Goal: Task Accomplishment & Management: Use online tool/utility

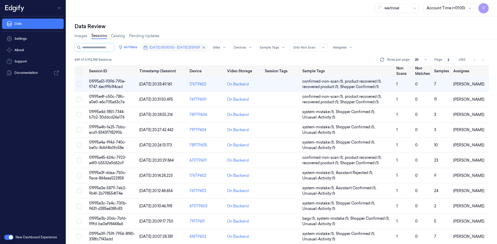
click at [178, 48] on span "[DATE] 00:00:00 - [DATE] 23:59:59" at bounding box center [174, 47] width 50 height 5
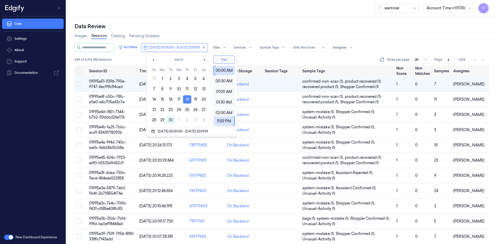
click at [187, 101] on button "18" at bounding box center [187, 99] width 8 height 8
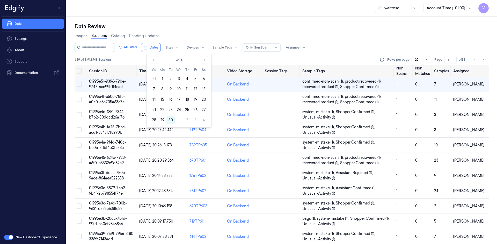
click at [194, 21] on div "Data Review Images Sessions Catalog Pending Updates All Filters Dates Sites Dev…" at bounding box center [281, 131] width 430 height 228
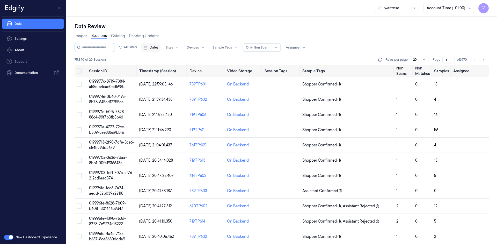
click at [158, 50] on span "Dates" at bounding box center [153, 47] width 9 height 5
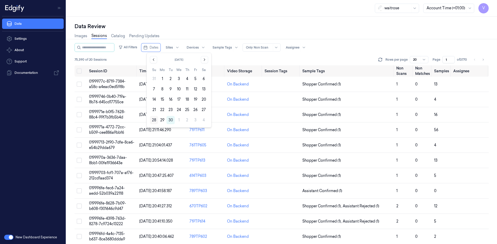
click at [153, 120] on button "28" at bounding box center [154, 120] width 8 height 8
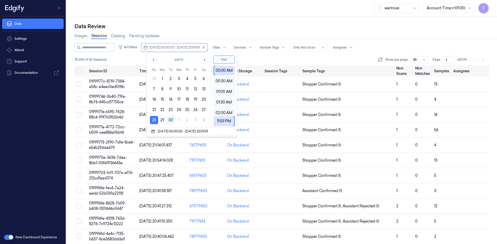
click at [177, 25] on div "Data Review" at bounding box center [281, 26] width 414 height 7
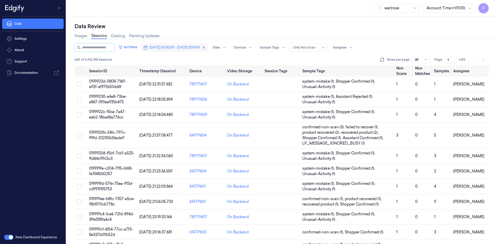
click at [171, 50] on button "[DATE] 00:00:00 - [DATE] 23:59:59" at bounding box center [174, 47] width 66 height 8
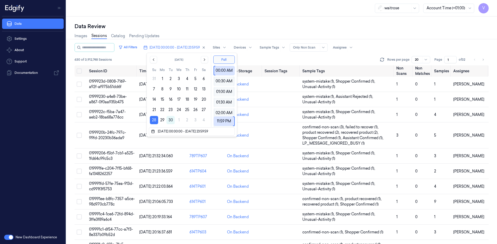
click at [180, 35] on div "Images Sessions Catalog Pending Updates" at bounding box center [281, 36] width 414 height 13
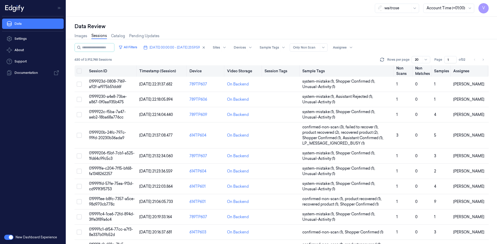
drag, startPoint x: 450, startPoint y: 59, endPoint x: 433, endPoint y: 69, distance: 19.7
click at [433, 69] on div "All Filters [DATE] 00:00:00 - [DATE] 23:59:59 Sites Devices Sample Tags Alert T…" at bounding box center [281, 143] width 414 height 201
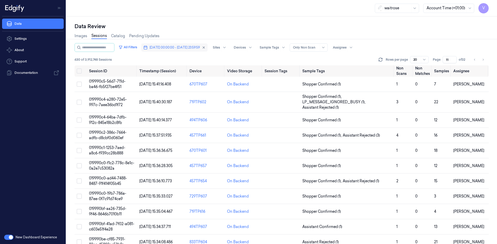
click at [189, 49] on span "[DATE] 00:00:00 - [DATE] 23:59:59" at bounding box center [174, 47] width 50 height 5
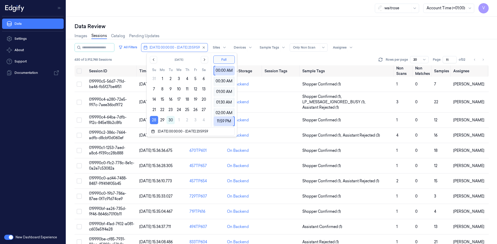
click at [156, 120] on button "28" at bounding box center [154, 120] width 8 height 8
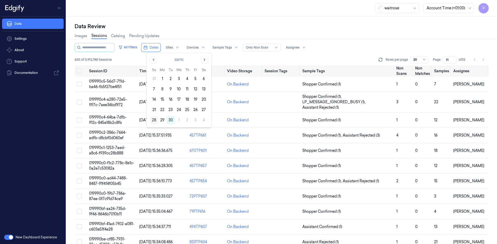
click at [151, 119] on button "28" at bounding box center [154, 120] width 8 height 8
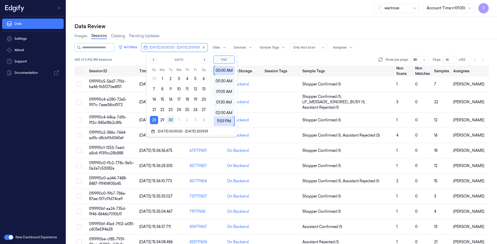
click at [224, 10] on div "waitrose Account Time (+01:00) V" at bounding box center [281, 8] width 430 height 17
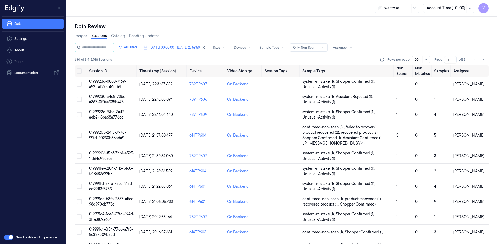
drag, startPoint x: 449, startPoint y: 60, endPoint x: 429, endPoint y: 64, distance: 20.8
click at [438, 67] on div "All Filters [DATE] 00:00:00 - [DATE] 23:59:59 Sites Devices Sample Tags Alert T…" at bounding box center [281, 143] width 414 height 201
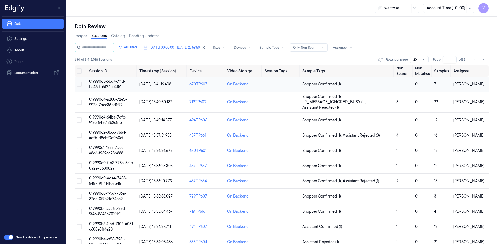
type input "11"
click at [104, 84] on td "019990c5-56d7-711d-ba46-fb5f27be4f51" at bounding box center [112, 84] width 50 height 15
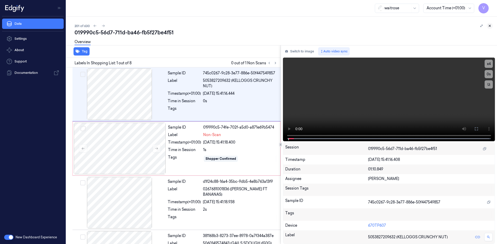
click at [488, 26] on icon at bounding box center [490, 26] width 4 height 4
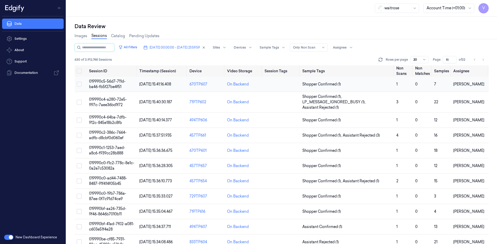
click at [102, 83] on span "019990c5-56d7-711d-ba46-fb5f27be4f51" at bounding box center [107, 84] width 36 height 10
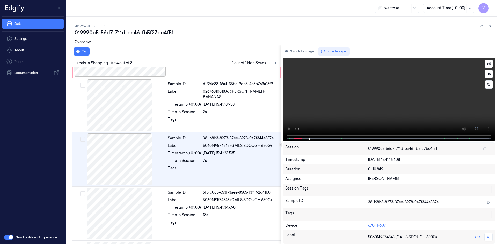
scroll to position [101, 0]
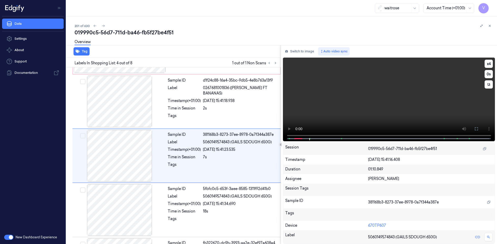
click at [289, 122] on video at bounding box center [389, 100] width 212 height 84
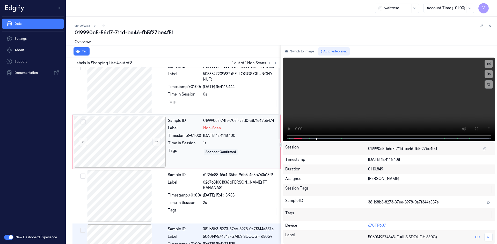
scroll to position [0, 0]
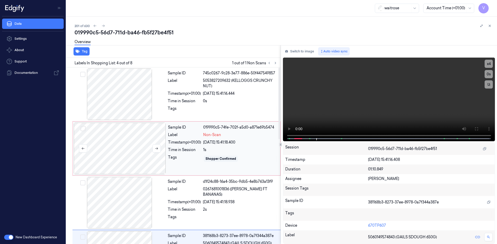
click at [138, 140] on div at bounding box center [120, 149] width 92 height 52
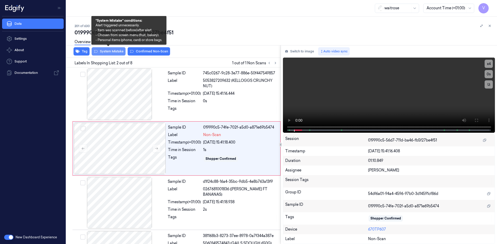
drag, startPoint x: 117, startPoint y: 54, endPoint x: 120, endPoint y: 54, distance: 3.1
click at [118, 54] on button "System Mistake" at bounding box center [109, 51] width 34 height 8
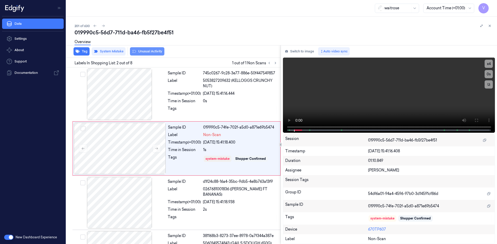
click at [149, 51] on button "Unusual Activity" at bounding box center [147, 51] width 34 height 8
click at [490, 25] on icon at bounding box center [490, 26] width 4 height 4
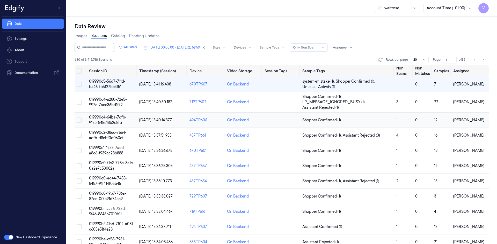
click at [113, 118] on span "019990c4-64ba-7dfb-912c-845e18b2c8fb" at bounding box center [108, 120] width 38 height 10
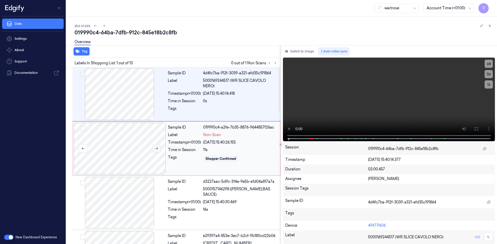
click at [157, 148] on icon at bounding box center [157, 149] width 4 height 4
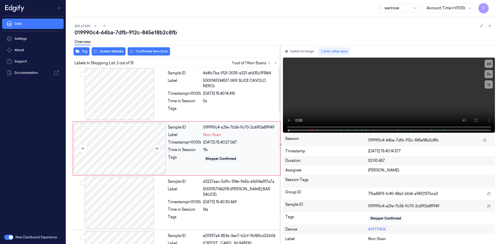
click at [157, 148] on icon at bounding box center [157, 149] width 4 height 4
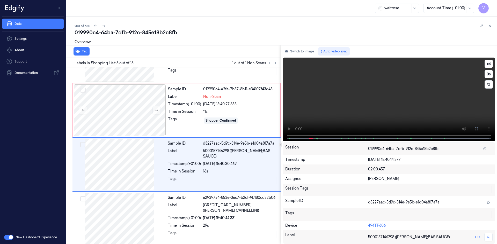
scroll to position [47, 0]
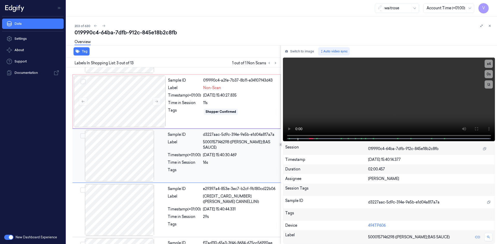
click at [267, 138] on div "Tag Labels In Shopping List: 3 out of 13 1 out of 1 Non Scans Sample ID 4d4fc7b…" at bounding box center [280, 144] width 432 height 199
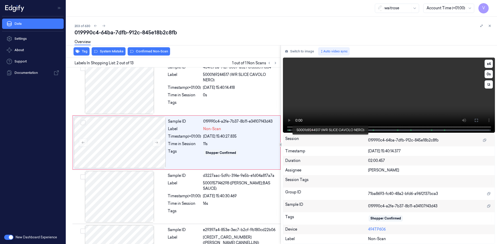
scroll to position [0, 0]
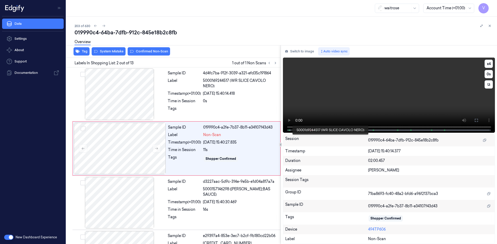
click at [289, 130] on span at bounding box center [288, 130] width 1 height 3
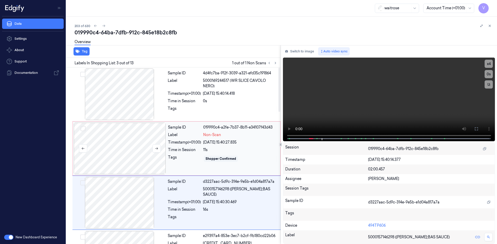
click at [162, 147] on div at bounding box center [120, 149] width 92 height 52
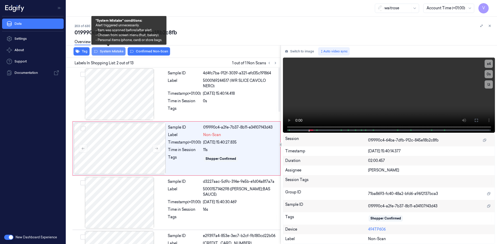
click at [115, 53] on button "System Mistake" at bounding box center [109, 51] width 34 height 8
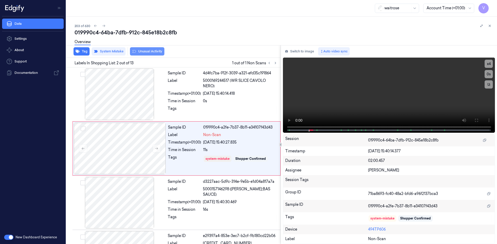
click at [147, 51] on button "Unusual Activity" at bounding box center [147, 51] width 34 height 8
click at [491, 25] on icon at bounding box center [490, 26] width 4 height 4
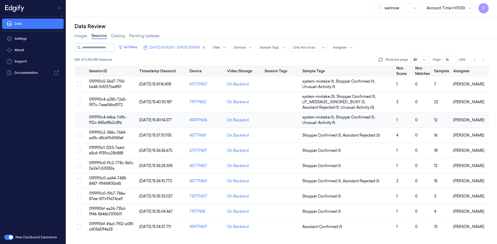
scroll to position [3, 0]
click at [113, 151] on span "019990c1-1253-7aed-a8c6-f939cc28b888" at bounding box center [107, 151] width 36 height 10
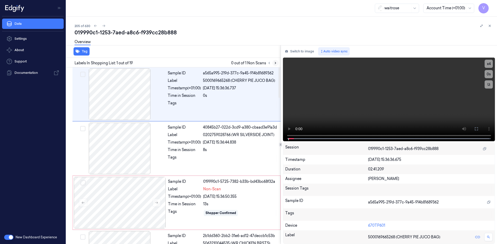
click at [274, 63] on icon at bounding box center [275, 63] width 4 height 4
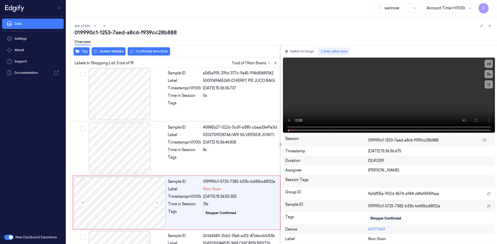
scroll to position [47, 0]
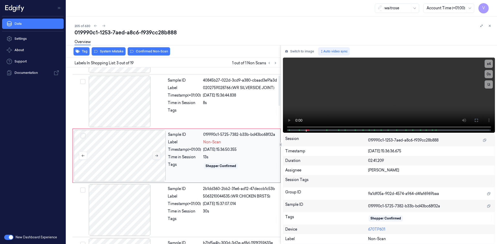
click at [156, 155] on icon at bounding box center [157, 156] width 4 height 4
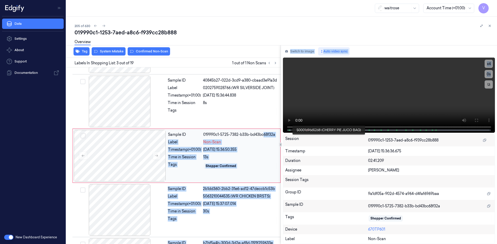
drag, startPoint x: 288, startPoint y: 129, endPoint x: 263, endPoint y: 131, distance: 25.1
click at [263, 131] on div "Tag System Mistake Confirmed Non-Scan Labels In Shopping List: 3 out of 19 1 ou…" at bounding box center [280, 144] width 432 height 199
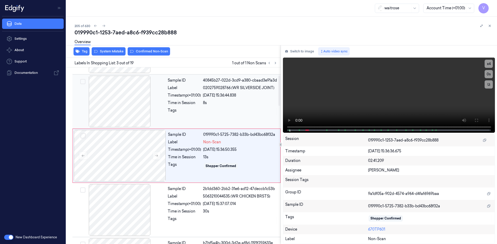
click at [259, 118] on div "Sample ID 40845b27-022d-3cd9-a380-cbaad3e91a3d Label 0202759028766 (WR SILVERSI…" at bounding box center [223, 102] width 114 height 52
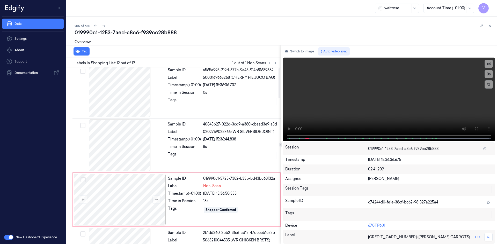
scroll to position [0, 0]
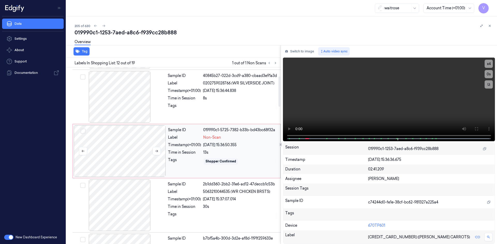
click at [125, 142] on div at bounding box center [120, 151] width 92 height 52
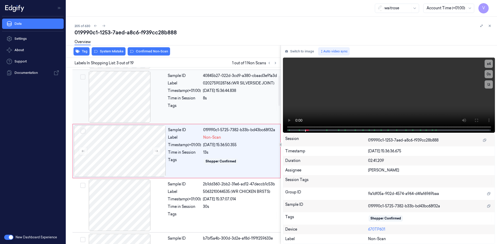
scroll to position [47, 0]
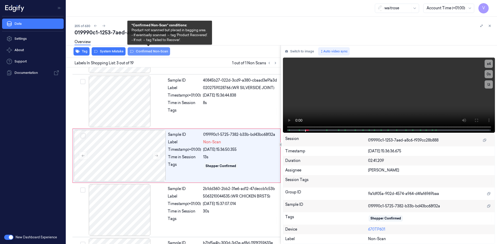
click at [153, 52] on button "Confirmed Non-Scan" at bounding box center [149, 51] width 42 height 8
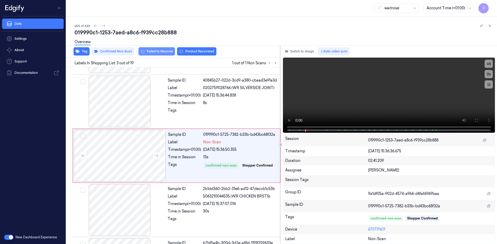
click at [162, 50] on button "Failed to Recover" at bounding box center [156, 51] width 36 height 8
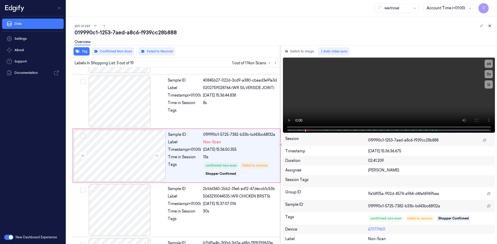
click at [489, 26] on icon at bounding box center [490, 26] width 4 height 4
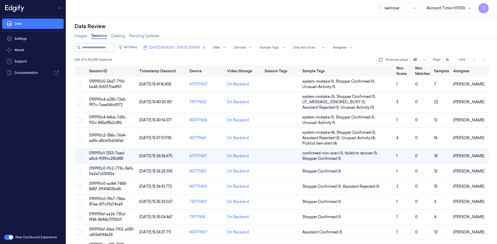
scroll to position [1, 0]
click at [107, 184] on span "019990c0-ad44-7488-8487-91f414f05b45" at bounding box center [108, 187] width 38 height 10
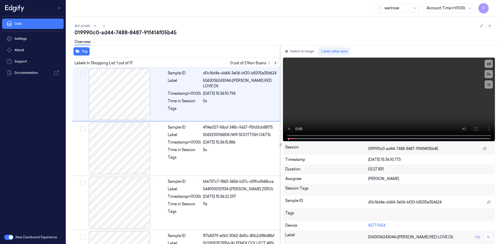
click at [274, 62] on icon at bounding box center [275, 63] width 4 height 4
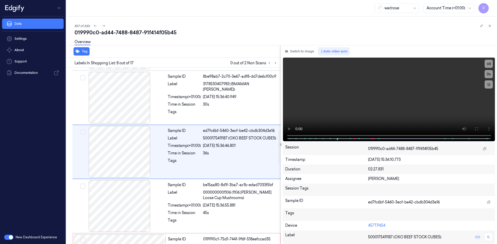
scroll to position [319, 0]
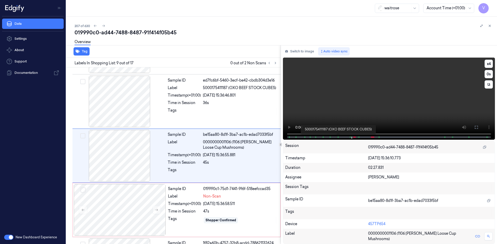
click at [338, 138] on span at bounding box center [338, 137] width 1 height 3
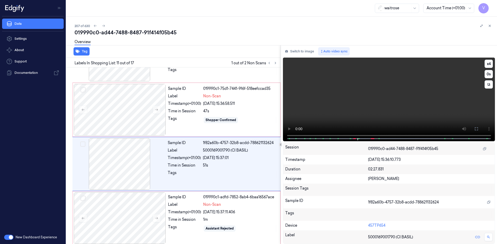
scroll to position [482, 0]
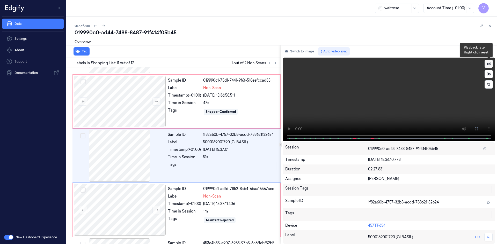
click at [488, 62] on button "x 4" at bounding box center [488, 64] width 8 height 8
click at [489, 64] on button "x 1" at bounding box center [488, 64] width 8 height 8
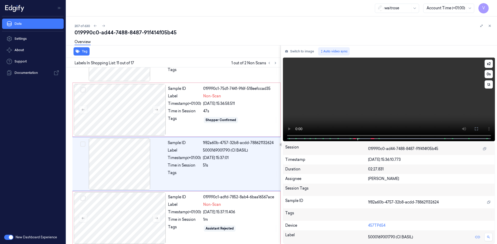
click at [287, 121] on video at bounding box center [389, 100] width 212 height 84
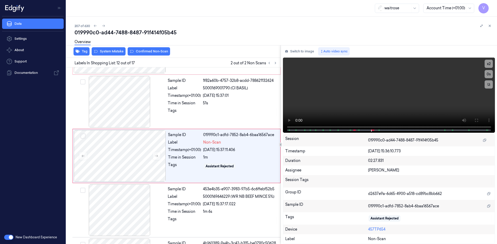
scroll to position [536, 0]
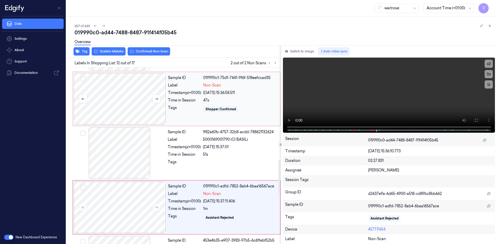
click at [120, 87] on div at bounding box center [120, 99] width 92 height 52
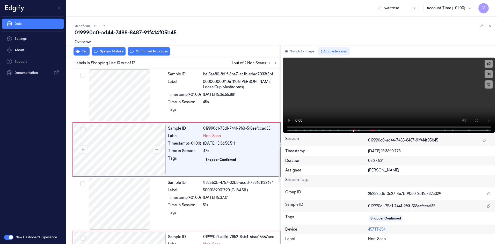
scroll to position [427, 0]
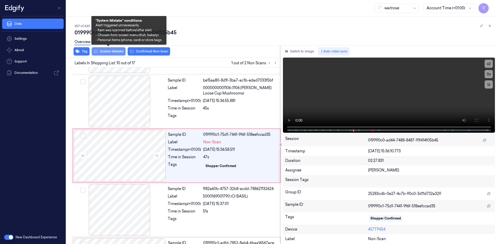
click at [117, 52] on button "System Mistake" at bounding box center [109, 51] width 34 height 8
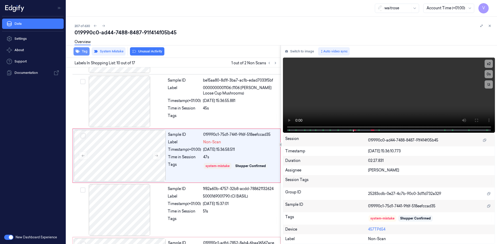
click at [81, 50] on button "Tag" at bounding box center [81, 51] width 16 height 8
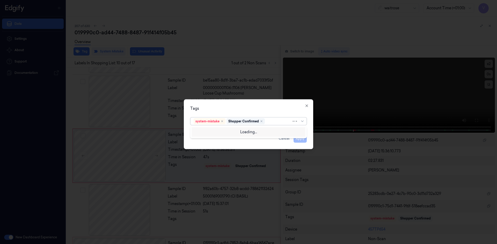
click at [267, 121] on div at bounding box center [279, 121] width 26 height 5
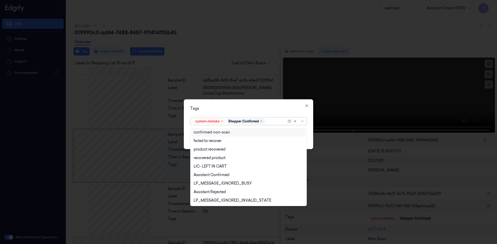
scroll to position [76, 0]
click at [222, 182] on div "Unusual-Activity" at bounding box center [248, 183] width 110 height 5
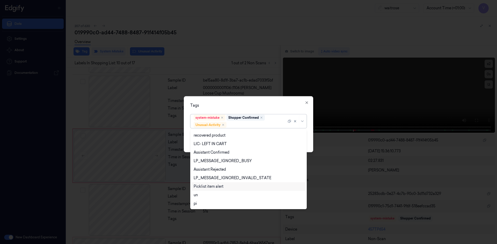
click at [222, 188] on div "Picklist item alert" at bounding box center [208, 186] width 30 height 5
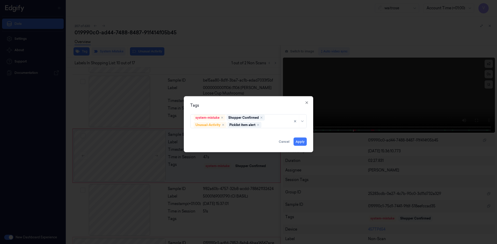
click at [246, 108] on div "Tags system-mistake Shopper Confirmed Unusual-Activity Picklist item alert Appl…" at bounding box center [248, 124] width 129 height 56
click at [299, 143] on button "Apply" at bounding box center [299, 142] width 13 height 8
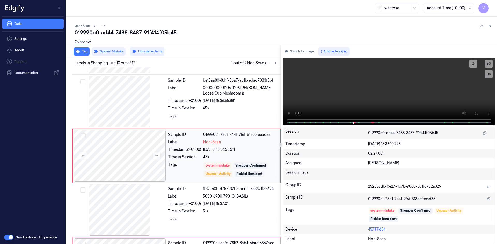
scroll to position [479, 0]
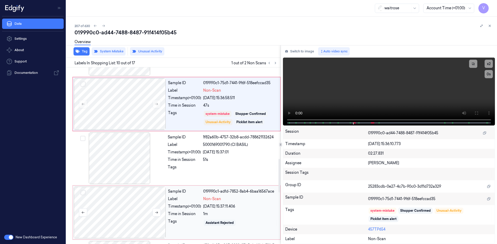
click at [129, 207] on div at bounding box center [120, 213] width 92 height 52
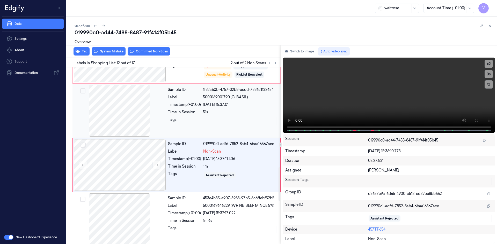
scroll to position [536, 0]
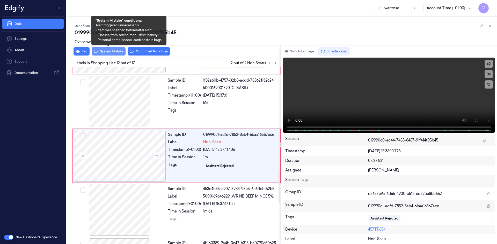
click at [117, 51] on button "System Mistake" at bounding box center [109, 51] width 34 height 8
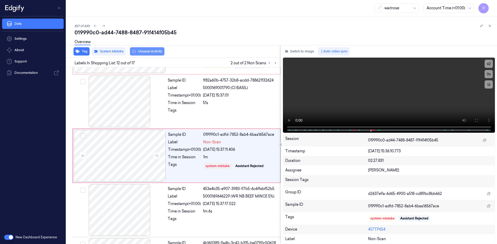
click at [142, 52] on button "Unusual Activity" at bounding box center [147, 51] width 34 height 8
click at [488, 26] on icon at bounding box center [490, 26] width 4 height 4
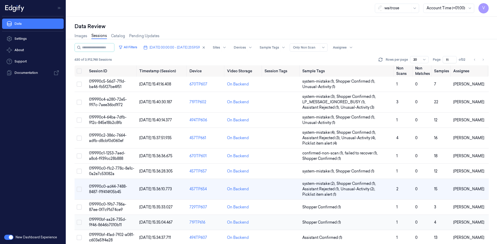
click at [113, 222] on td "019990bf-aa26-735d-9f46-8646b7010b11" at bounding box center [112, 222] width 50 height 15
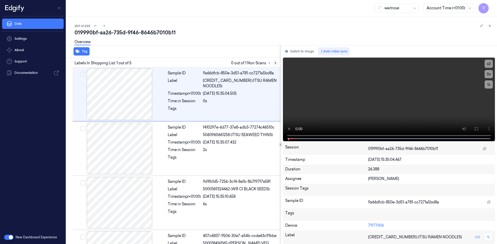
click at [277, 62] on button at bounding box center [275, 63] width 6 height 6
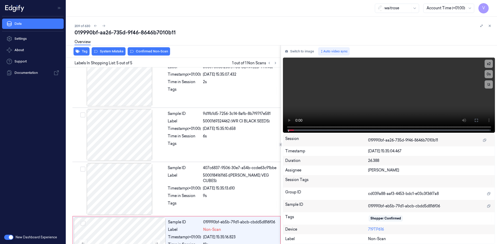
scroll to position [96, 0]
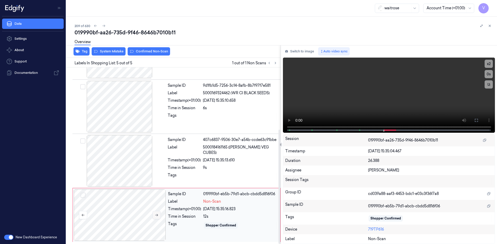
click at [156, 215] on icon at bounding box center [156, 215] width 3 height 2
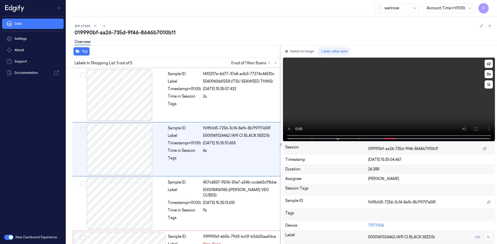
scroll to position [47, 0]
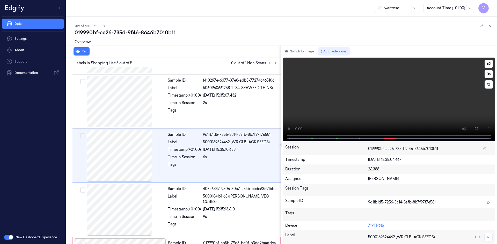
click at [289, 119] on video at bounding box center [389, 100] width 212 height 84
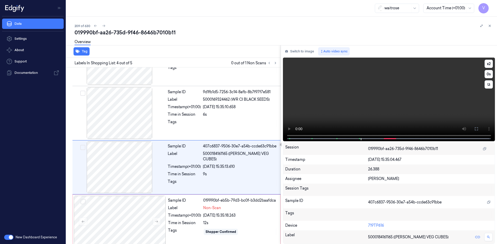
scroll to position [96, 0]
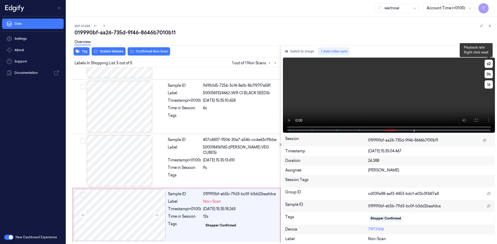
click at [489, 62] on button "x 2" at bounding box center [488, 64] width 8 height 8
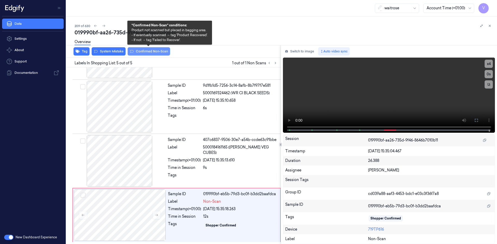
click at [147, 50] on button "Confirmed Non-Scan" at bounding box center [149, 51] width 42 height 8
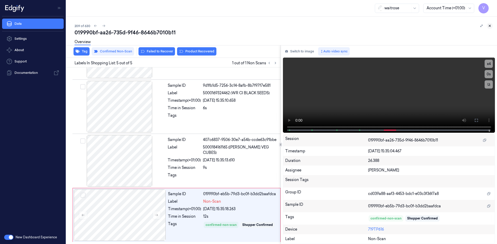
click at [491, 26] on icon at bounding box center [490, 26] width 4 height 4
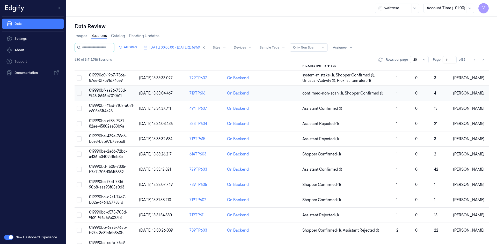
scroll to position [103, 0]
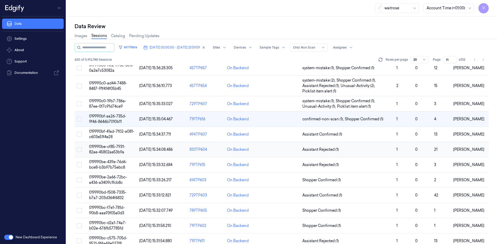
click at [98, 147] on span "019990be-cf85-7931-82ae-45802ae53b9a" at bounding box center [107, 150] width 36 height 10
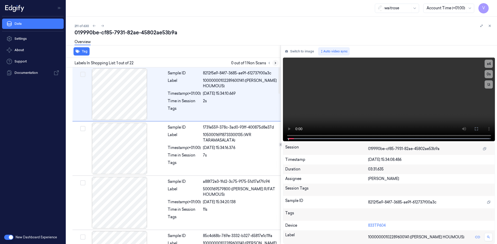
click at [276, 63] on icon at bounding box center [275, 63] width 4 height 4
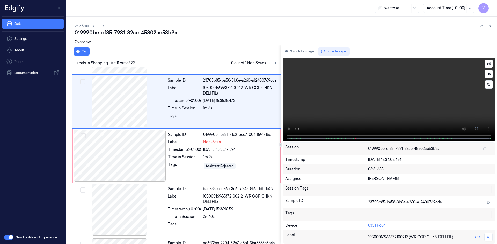
scroll to position [482, 0]
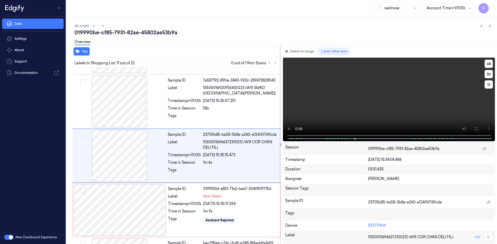
click at [288, 121] on video at bounding box center [389, 100] width 212 height 84
click at [490, 65] on button "x 4" at bounding box center [488, 64] width 8 height 8
click at [490, 65] on button "x 1" at bounding box center [488, 64] width 8 height 8
click at [489, 62] on button "x 2" at bounding box center [488, 64] width 8 height 8
click at [488, 65] on button "x 4" at bounding box center [488, 64] width 8 height 8
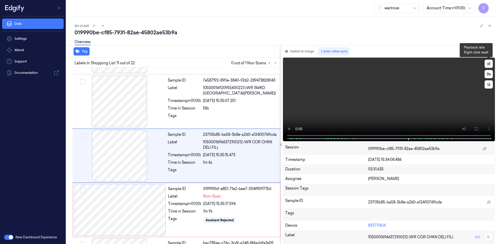
click at [489, 65] on button "x 1" at bounding box center [488, 64] width 8 height 8
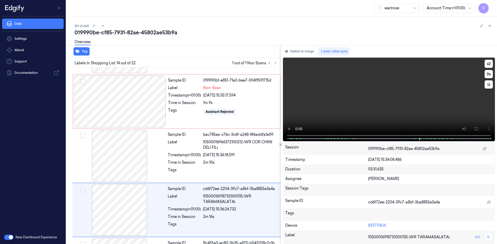
scroll to position [645, 0]
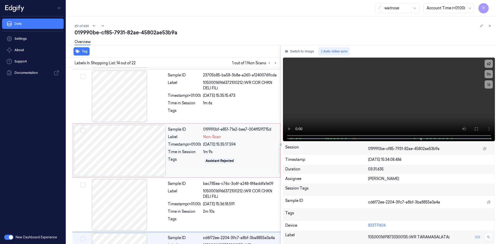
click at [110, 141] on div at bounding box center [120, 151] width 92 height 52
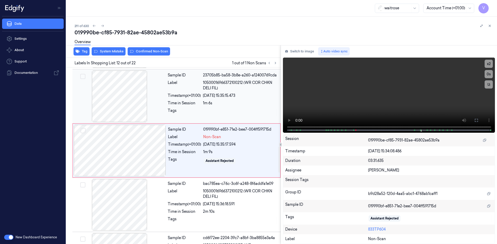
scroll to position [536, 0]
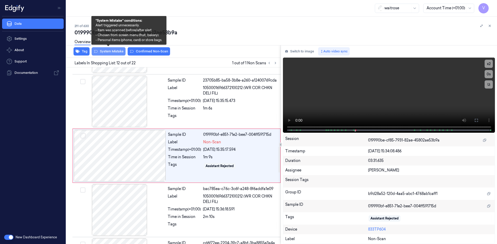
click at [116, 51] on button "System Mistake" at bounding box center [109, 51] width 34 height 8
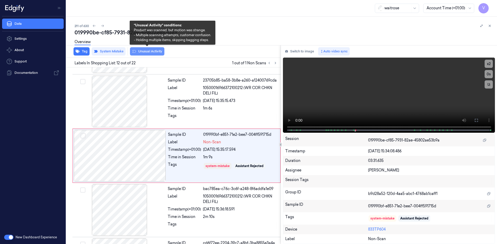
click at [149, 51] on button "Unusual Activity" at bounding box center [147, 51] width 34 height 8
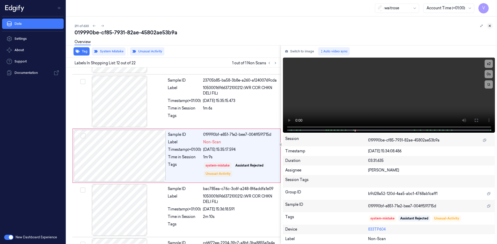
click at [491, 25] on icon at bounding box center [490, 26] width 4 height 4
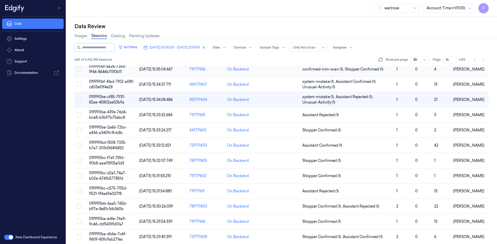
scroll to position [158, 0]
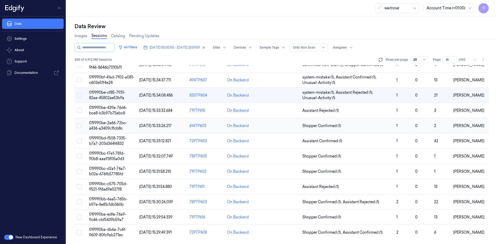
click at [112, 126] on td "019990be-2a66-72bc-a436-a3409c1fcb8c" at bounding box center [112, 125] width 50 height 15
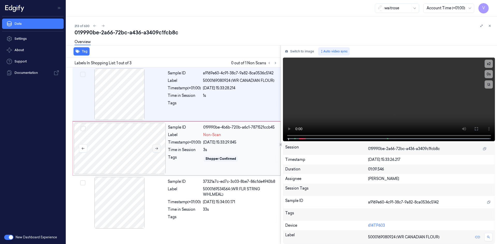
click at [156, 148] on icon at bounding box center [157, 149] width 4 height 4
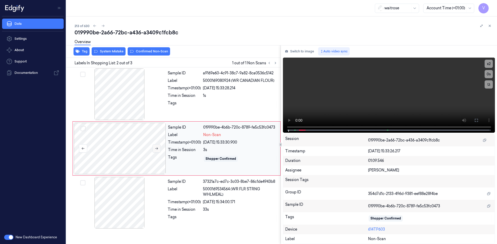
click at [156, 148] on icon at bounding box center [157, 149] width 4 height 4
click at [159, 147] on button at bounding box center [156, 149] width 8 height 8
click at [136, 138] on div at bounding box center [120, 149] width 92 height 52
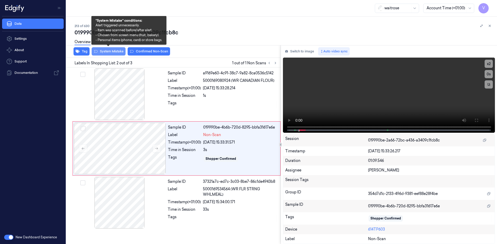
click at [112, 50] on button "System Mistake" at bounding box center [109, 51] width 34 height 8
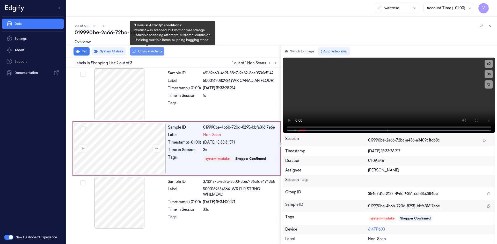
click at [152, 52] on button "Unusual Activity" at bounding box center [147, 51] width 34 height 8
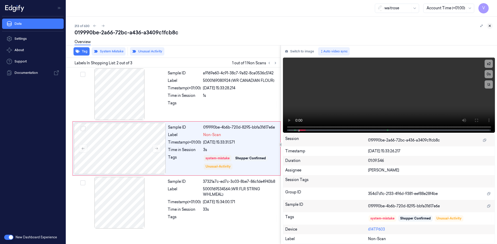
click at [490, 25] on icon at bounding box center [490, 26] width 4 height 4
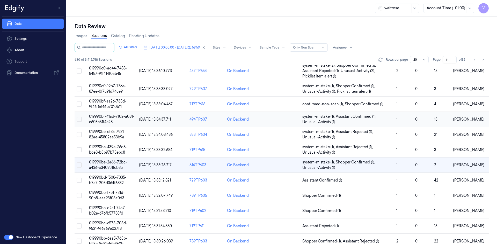
scroll to position [129, 0]
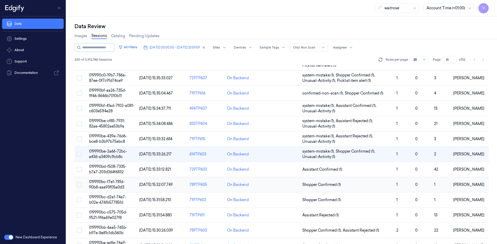
click at [111, 186] on span "019990bc-f7e1-781d-90b8-aaa93f05a0d3" at bounding box center [107, 185] width 36 height 10
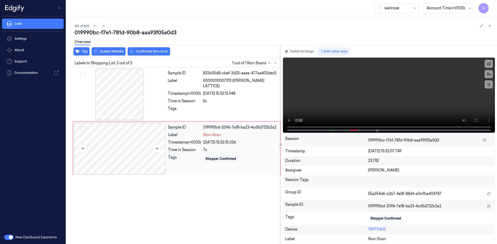
click at [131, 146] on div at bounding box center [120, 149] width 92 height 52
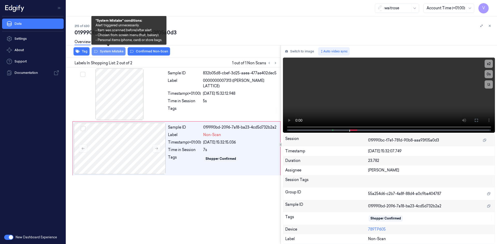
click at [107, 51] on button "System Mistake" at bounding box center [109, 51] width 34 height 8
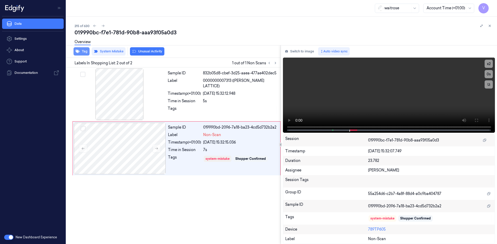
click at [83, 50] on button "Tag" at bounding box center [81, 51] width 16 height 8
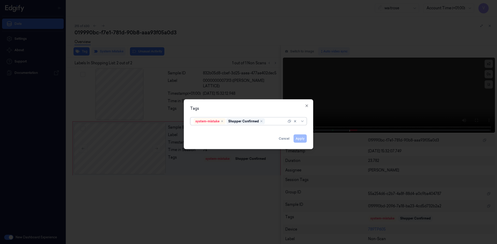
click at [275, 122] on div at bounding box center [276, 121] width 21 height 5
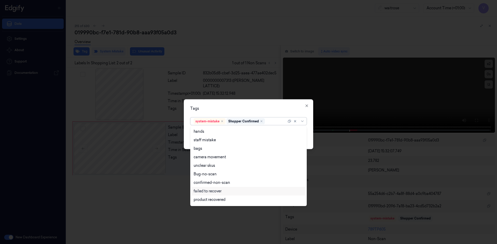
scroll to position [76, 0]
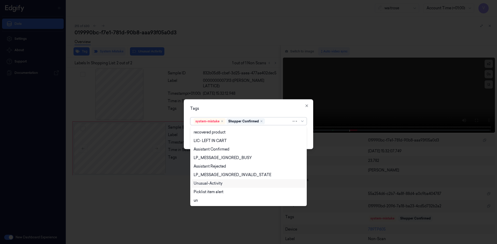
click at [215, 182] on div "Unusual-Activity" at bounding box center [207, 183] width 29 height 5
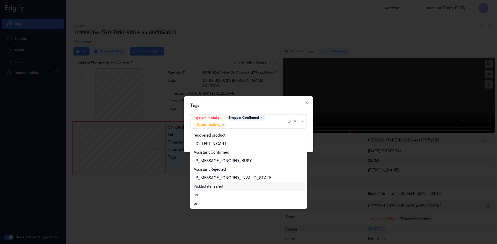
click at [214, 188] on div "Picklist item alert" at bounding box center [208, 186] width 30 height 5
drag, startPoint x: 246, startPoint y: 105, endPoint x: 295, endPoint y: 137, distance: 57.8
click at [251, 109] on div "Tags option Picklist item alert, selected. 20 results available. Use Up and Dow…" at bounding box center [248, 124] width 129 height 56
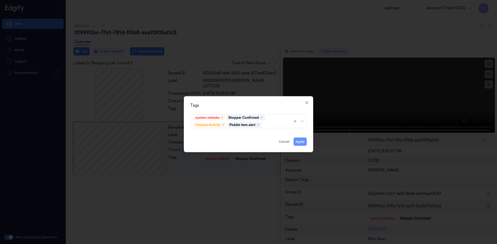
click at [297, 142] on button "Apply" at bounding box center [299, 142] width 13 height 8
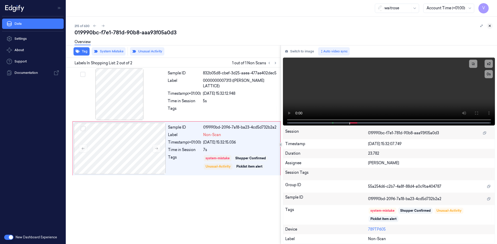
click at [489, 25] on icon at bounding box center [490, 26] width 4 height 4
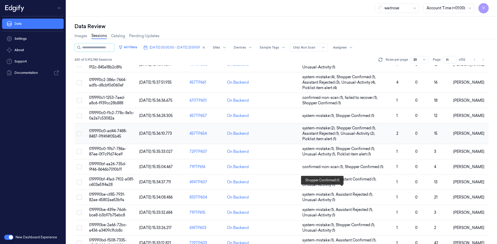
scroll to position [158, 0]
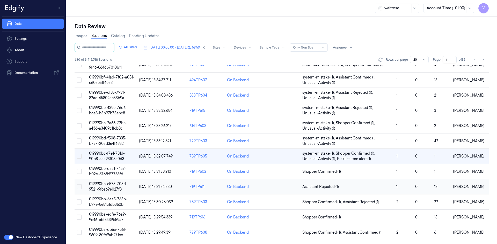
click at [113, 184] on span "019990bc-c575-705d-9521-9f6a69e027f8" at bounding box center [108, 187] width 38 height 10
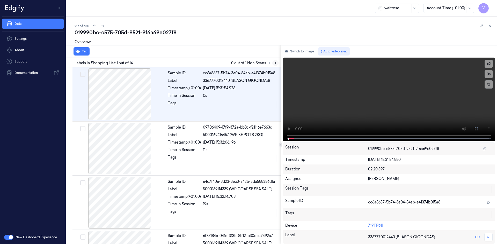
click at [275, 63] on icon at bounding box center [275, 63] width 1 height 2
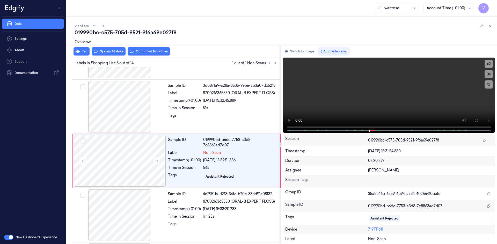
scroll to position [319, 0]
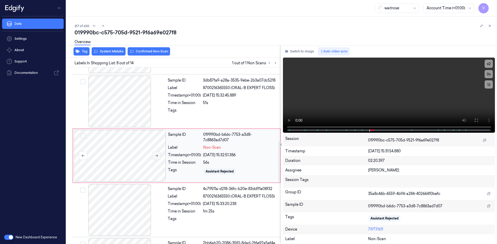
click at [158, 156] on icon at bounding box center [156, 156] width 3 height 2
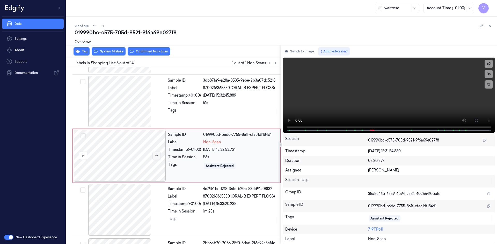
click at [158, 156] on icon at bounding box center [157, 156] width 4 height 4
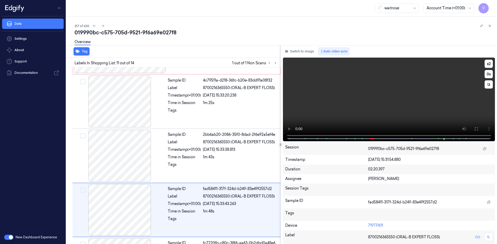
scroll to position [482, 0]
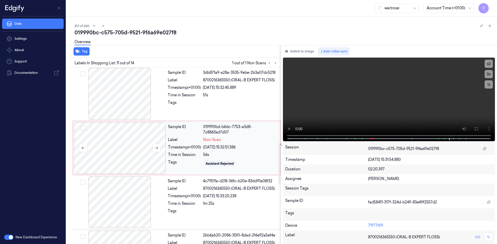
click at [121, 144] on div at bounding box center [120, 148] width 92 height 52
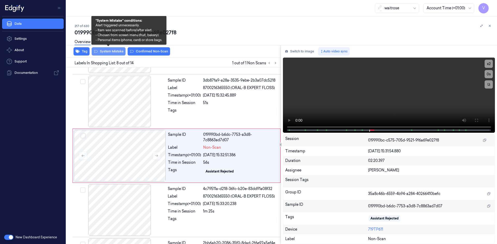
click at [113, 52] on button "System Mistake" at bounding box center [109, 51] width 34 height 8
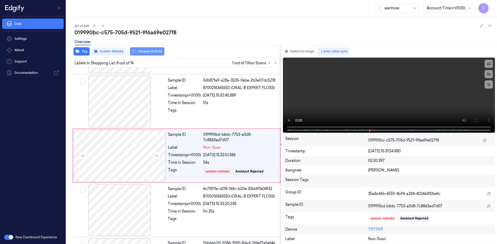
click at [145, 51] on button "Unusual Activity" at bounding box center [147, 51] width 34 height 8
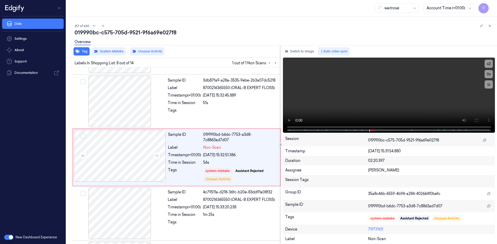
scroll to position [320, 0]
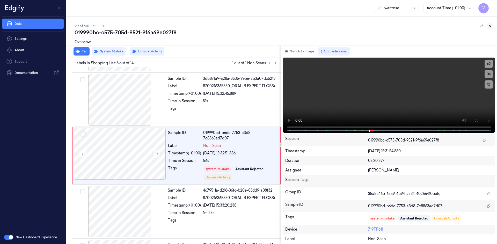
click at [488, 25] on icon at bounding box center [490, 26] width 4 height 4
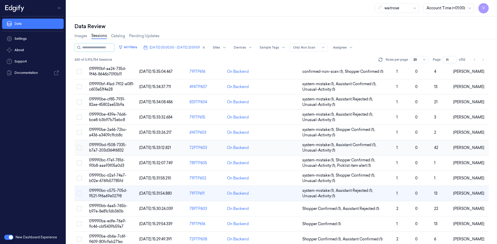
scroll to position [158, 0]
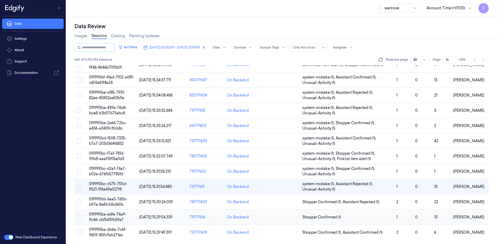
click at [111, 216] on span "019990ba-edfe-76a9-9c46-cbf5439b59a7" at bounding box center [107, 217] width 37 height 10
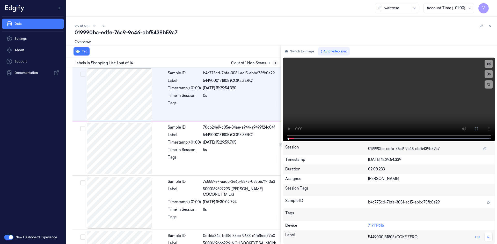
click at [275, 63] on icon at bounding box center [275, 63] width 1 height 2
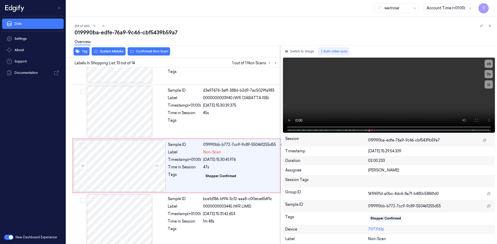
scroll to position [587, 0]
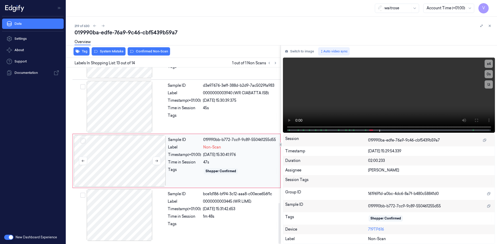
click at [128, 148] on div at bounding box center [120, 161] width 92 height 52
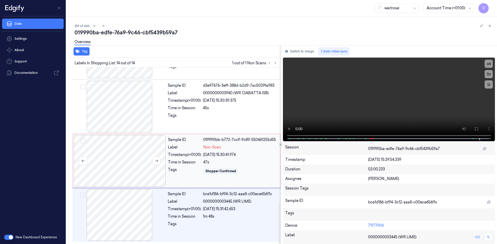
click at [115, 147] on div at bounding box center [120, 161] width 92 height 52
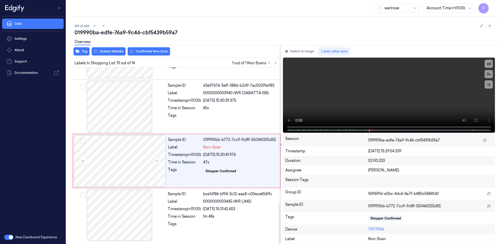
click at [106, 49] on div "Overview" at bounding box center [283, 42] width 418 height 13
click at [83, 51] on button "Tag" at bounding box center [81, 51] width 16 height 8
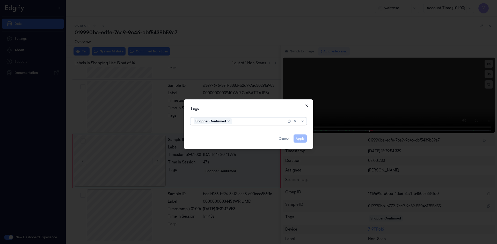
click at [308, 106] on icon "button" at bounding box center [306, 106] width 4 height 4
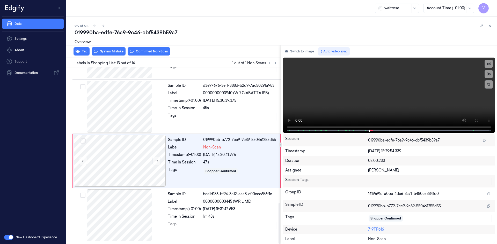
click at [114, 49] on div "Overview" at bounding box center [283, 42] width 418 height 13
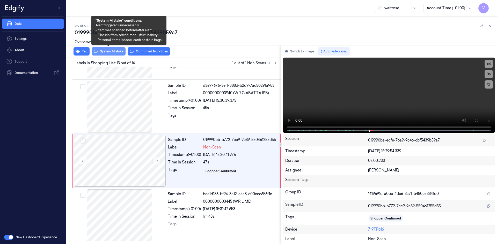
click at [103, 49] on button "System Mistake" at bounding box center [109, 51] width 34 height 8
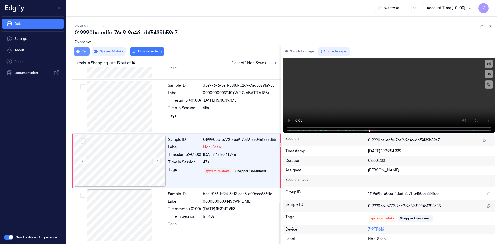
click at [88, 51] on button "Tag" at bounding box center [81, 51] width 16 height 8
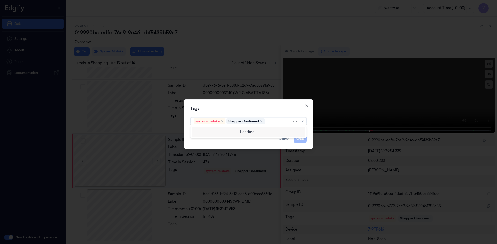
click at [271, 121] on div at bounding box center [279, 121] width 26 height 5
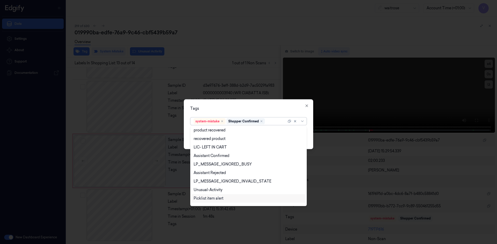
scroll to position [76, 0]
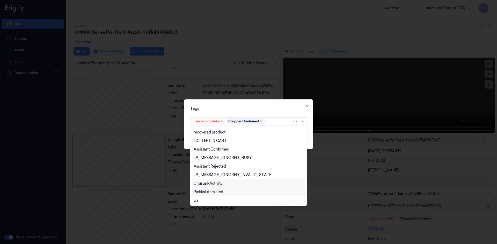
click at [214, 181] on div "Unusual-Activity" at bounding box center [207, 183] width 29 height 5
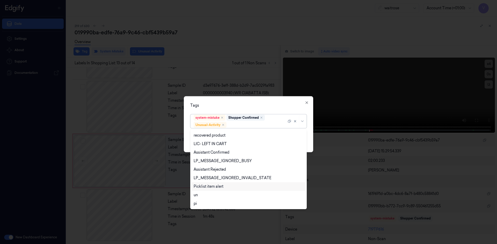
click at [212, 188] on div "Picklist item alert" at bounding box center [208, 186] width 30 height 5
drag, startPoint x: 232, startPoint y: 107, endPoint x: 246, endPoint y: 123, distance: 22.2
click at [232, 108] on div "Tags" at bounding box center [248, 105] width 116 height 5
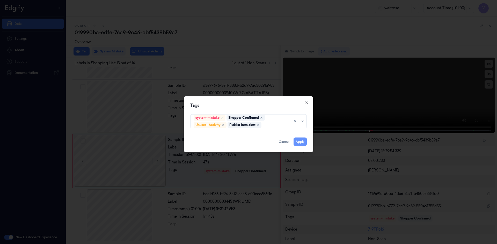
click at [296, 142] on button "Apply" at bounding box center [299, 142] width 13 height 8
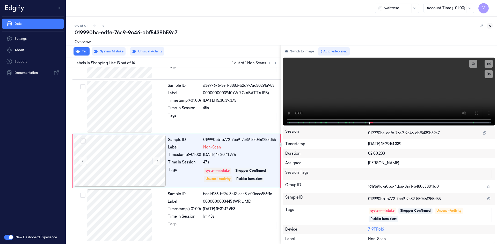
click at [491, 26] on icon at bounding box center [490, 26] width 4 height 4
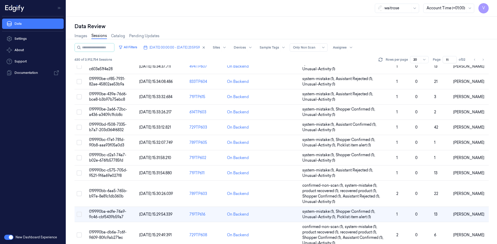
scroll to position [180, 0]
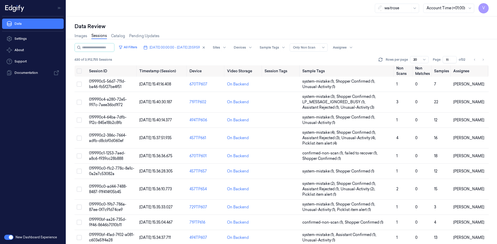
drag, startPoint x: 450, startPoint y: 59, endPoint x: 434, endPoint y: 65, distance: 16.8
click at [434, 65] on div "All Filters [DATE] 00:00:00 - [DATE] 23:59:59 Sites Devices Sample Tags Alert T…" at bounding box center [281, 54] width 414 height 22
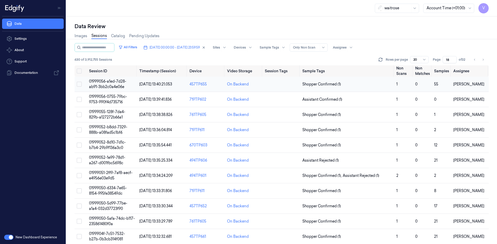
type input "18"
click at [115, 84] on td "01999056-a1ed-7d28-ab91-3bb2c0a4e06e" at bounding box center [112, 84] width 50 height 15
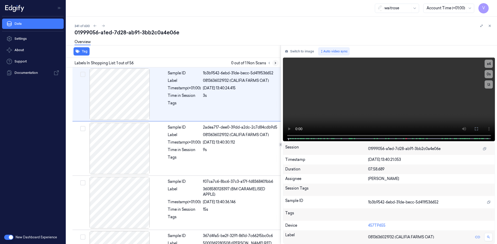
click at [273, 63] on button at bounding box center [275, 63] width 6 height 6
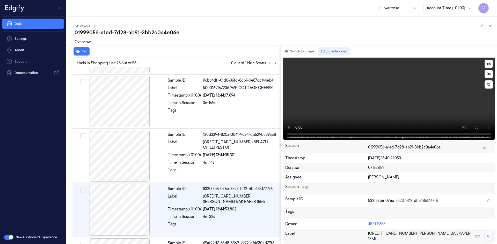
scroll to position [1405, 0]
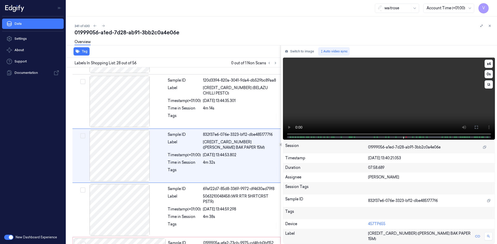
click at [288, 120] on video at bounding box center [389, 99] width 212 height 82
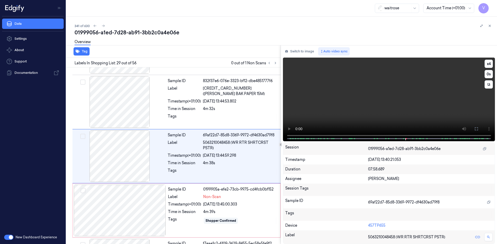
scroll to position [1459, 0]
click at [288, 120] on video at bounding box center [389, 100] width 212 height 84
drag, startPoint x: 125, startPoint y: 215, endPoint x: 131, endPoint y: 210, distance: 8.3
click at [125, 214] on div at bounding box center [120, 210] width 92 height 52
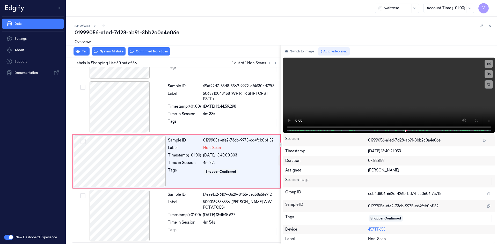
scroll to position [1514, 0]
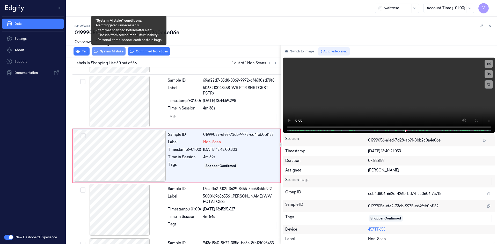
drag, startPoint x: 115, startPoint y: 51, endPoint x: 111, endPoint y: 51, distance: 3.1
click at [113, 52] on button "System Mistake" at bounding box center [109, 51] width 34 height 8
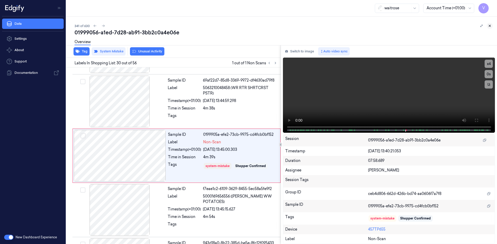
click at [490, 24] on button at bounding box center [489, 26] width 6 height 6
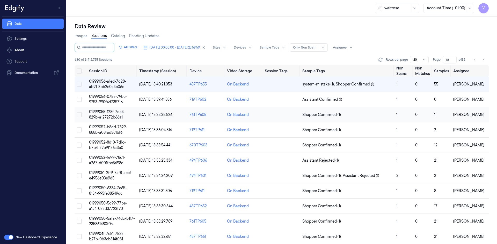
click at [110, 113] on span "01999055-128f-7da4-829b-a127272b66a1" at bounding box center [107, 115] width 36 height 10
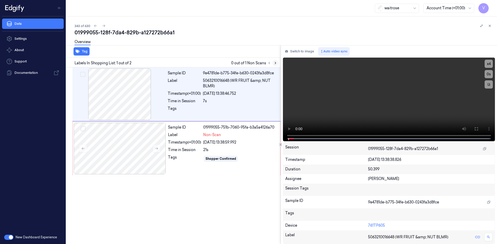
click at [275, 63] on icon at bounding box center [275, 63] width 1 height 2
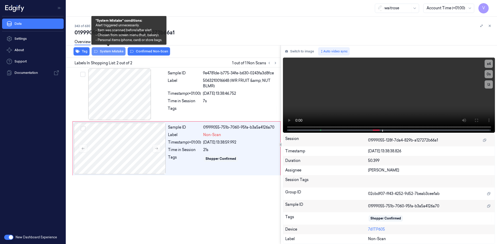
click at [113, 50] on button "System Mistake" at bounding box center [109, 51] width 34 height 8
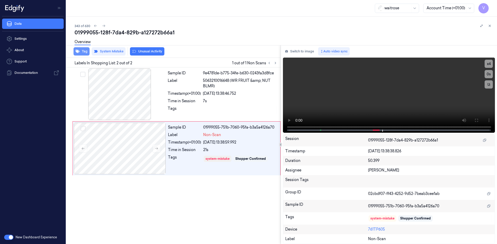
click at [83, 53] on button "Tag" at bounding box center [81, 51] width 16 height 8
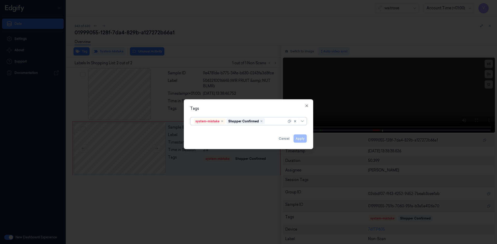
click at [274, 121] on div at bounding box center [276, 121] width 21 height 5
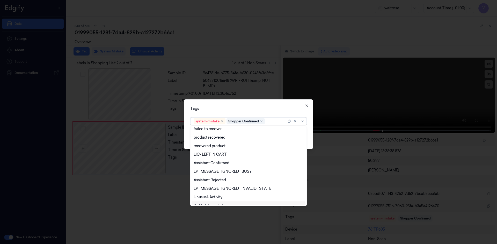
scroll to position [76, 0]
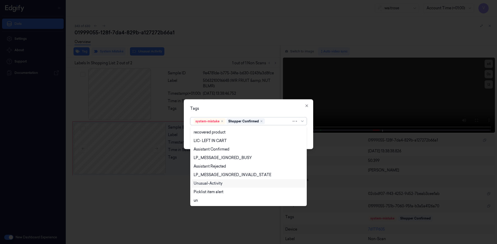
click at [213, 184] on div "Unusual-Activity" at bounding box center [207, 183] width 29 height 5
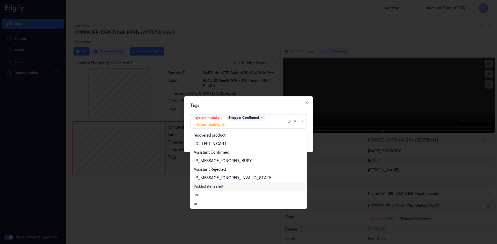
click at [213, 188] on div "Picklist item alert" at bounding box center [208, 186] width 30 height 5
drag, startPoint x: 237, startPoint y: 111, endPoint x: 265, endPoint y: 124, distance: 31.4
click at [237, 111] on div "Tags option Picklist item alert, selected. 20 results available. Use Up and Dow…" at bounding box center [248, 124] width 129 height 56
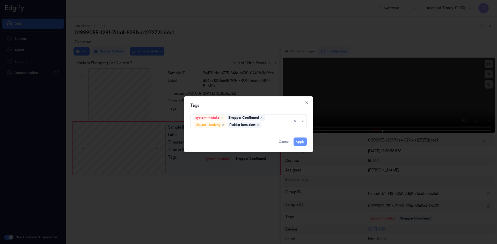
click at [301, 141] on button "Apply" at bounding box center [299, 142] width 13 height 8
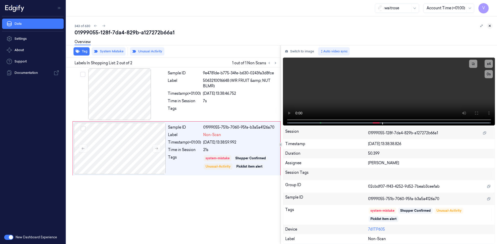
click at [488, 25] on icon at bounding box center [490, 26] width 4 height 4
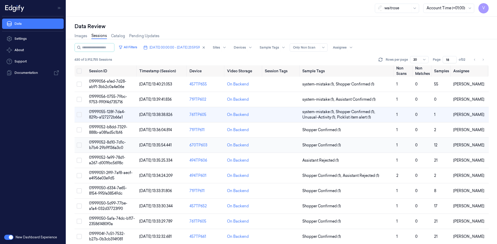
click at [106, 144] on span "01999052-8d10-7d1c-b7b4-29b9f136a3c0" at bounding box center [107, 145] width 37 height 10
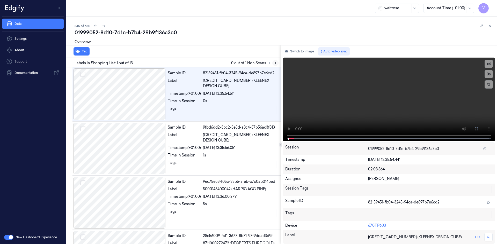
click at [275, 65] on icon at bounding box center [275, 63] width 4 height 4
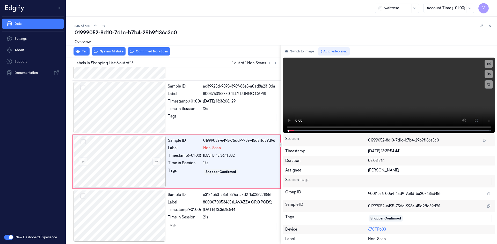
scroll to position [210, 0]
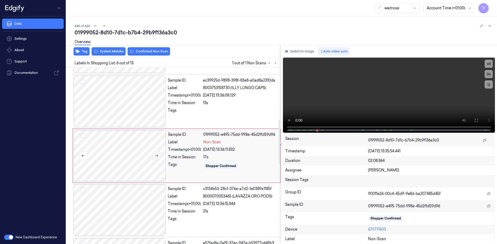
click at [157, 155] on icon at bounding box center [157, 156] width 4 height 4
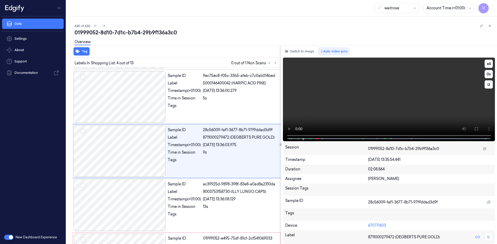
scroll to position [101, 0]
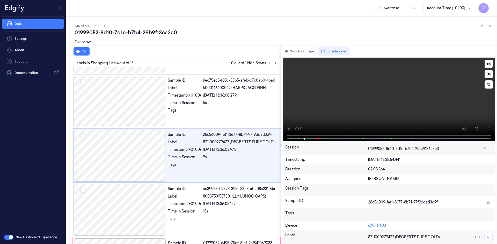
click at [290, 120] on video at bounding box center [389, 100] width 212 height 84
drag, startPoint x: 488, startPoint y: 62, endPoint x: 489, endPoint y: 68, distance: 6.0
click at [488, 62] on button "x 4" at bounding box center [488, 64] width 8 height 8
click at [488, 64] on button "x 1" at bounding box center [488, 64] width 8 height 8
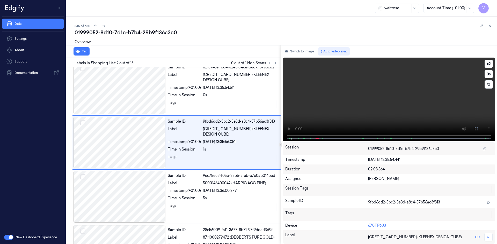
scroll to position [0, 0]
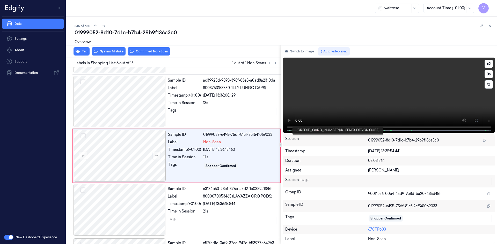
click at [289, 130] on span at bounding box center [289, 130] width 1 height 3
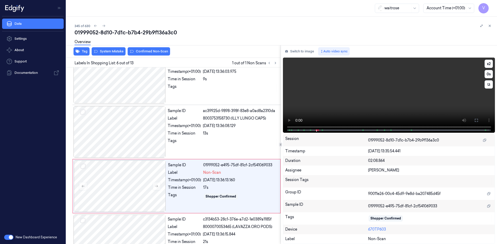
scroll to position [210, 0]
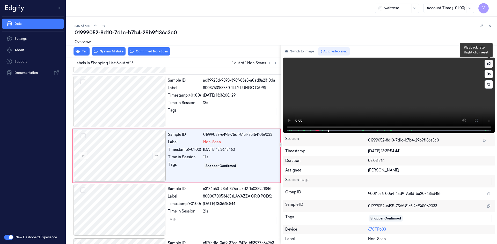
click at [486, 64] on button "x 2" at bounding box center [488, 64] width 8 height 8
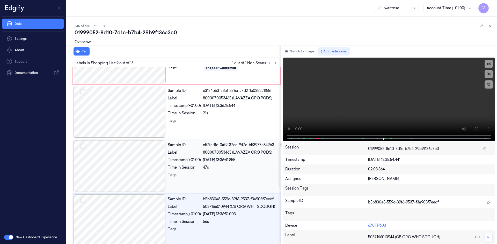
scroll to position [295, 0]
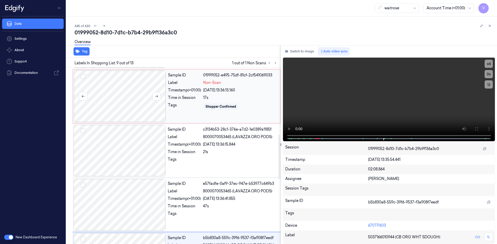
click at [126, 95] on div at bounding box center [120, 97] width 92 height 52
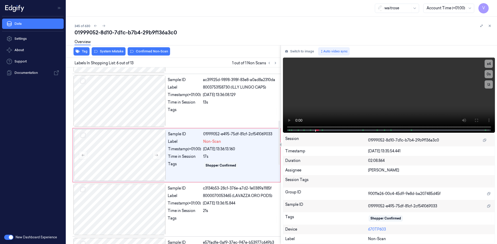
scroll to position [210, 0]
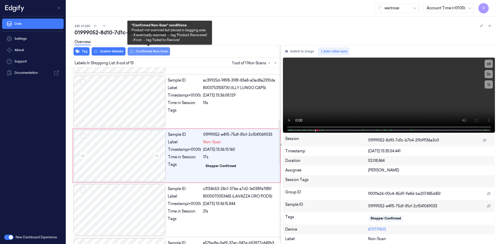
click at [152, 51] on button "Confirmed Non-Scan" at bounding box center [149, 51] width 42 height 8
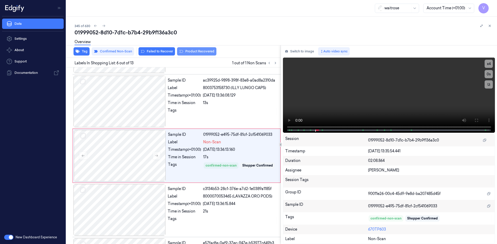
click at [193, 52] on button "Product Recovered" at bounding box center [196, 51] width 39 height 8
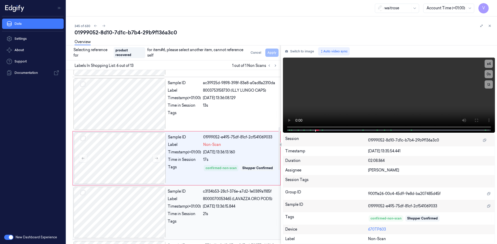
scroll to position [288, 0]
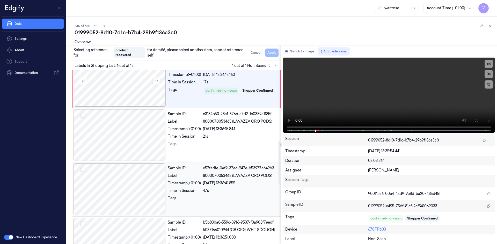
click at [148, 177] on div at bounding box center [119, 190] width 92 height 52
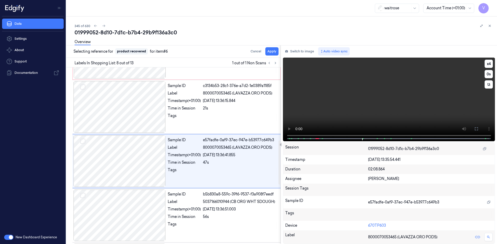
scroll to position [319, 0]
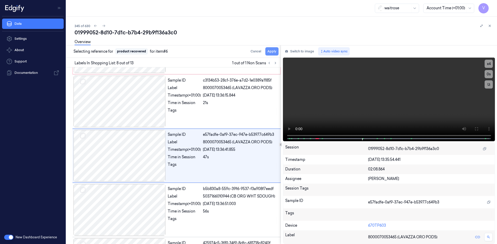
click at [272, 51] on button "Apply" at bounding box center [271, 51] width 13 height 8
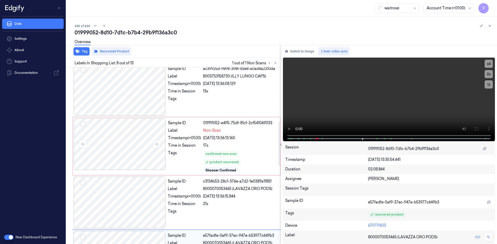
scroll to position [219, 0]
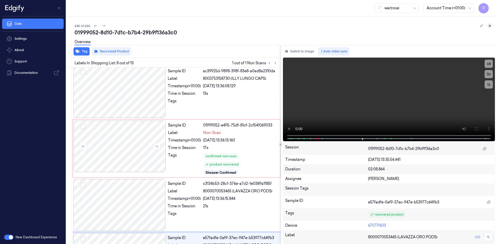
click at [491, 25] on icon at bounding box center [490, 26] width 4 height 4
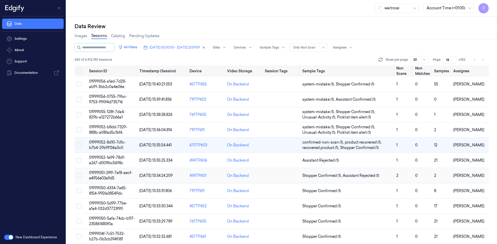
click at [109, 174] on span "01999051-2ff9-7af8-aecf-e4956e03e9d5" at bounding box center [110, 176] width 43 height 10
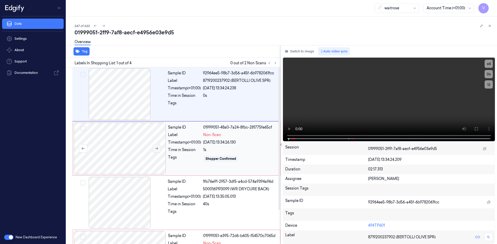
click at [159, 150] on button at bounding box center [156, 149] width 8 height 8
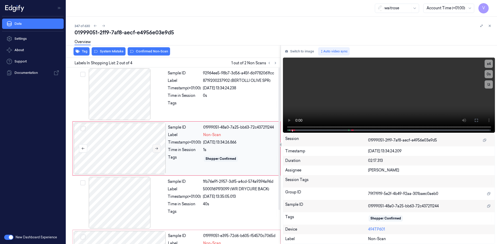
click at [159, 149] on button at bounding box center [156, 149] width 8 height 8
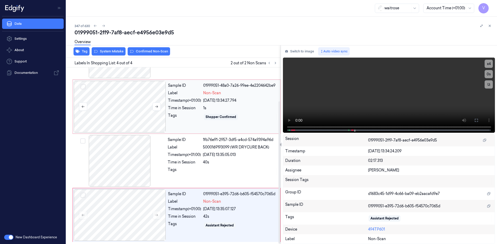
click at [117, 91] on div at bounding box center [120, 107] width 92 height 52
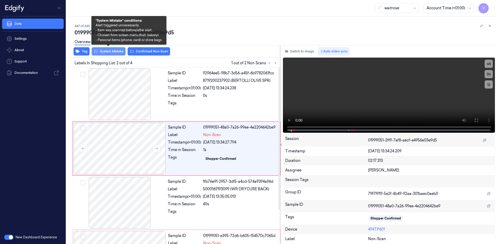
click at [115, 50] on button "System Mistake" at bounding box center [109, 51] width 34 height 8
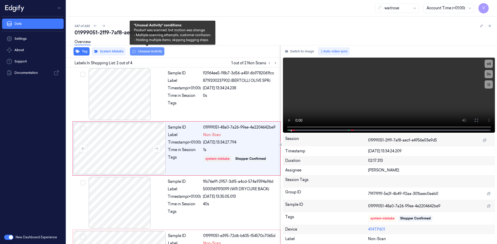
click at [146, 52] on button "Unusual Activity" at bounding box center [147, 51] width 34 height 8
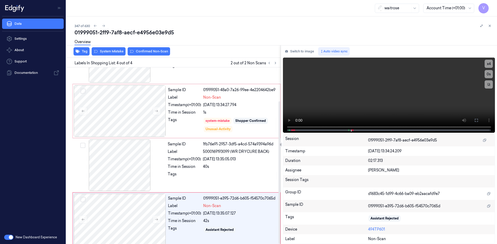
scroll to position [42, 0]
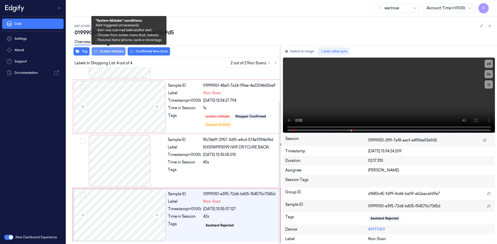
click at [117, 51] on button "System Mistake" at bounding box center [109, 51] width 34 height 8
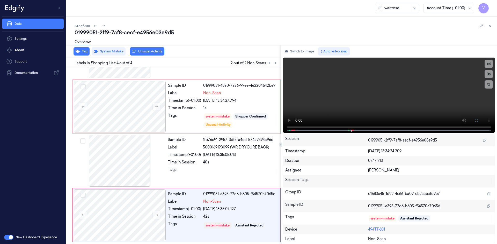
click at [150, 49] on div "Overview" at bounding box center [283, 42] width 418 height 13
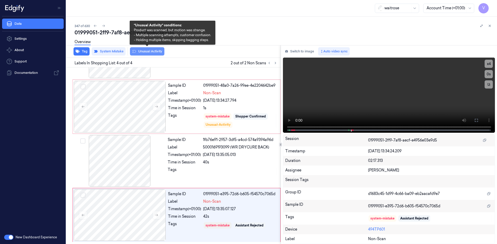
click at [148, 51] on button "Unusual Activity" at bounding box center [147, 51] width 34 height 8
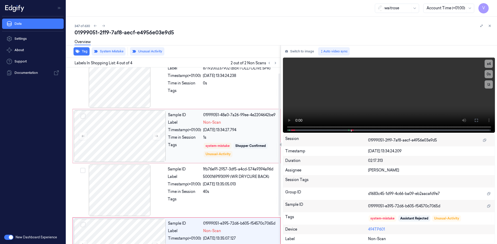
scroll to position [0, 0]
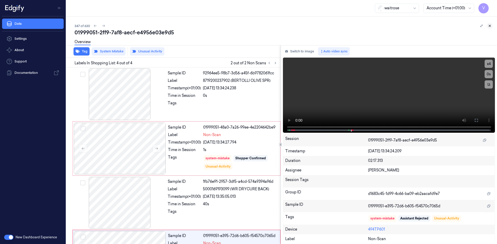
click at [489, 26] on icon at bounding box center [490, 26] width 2 height 2
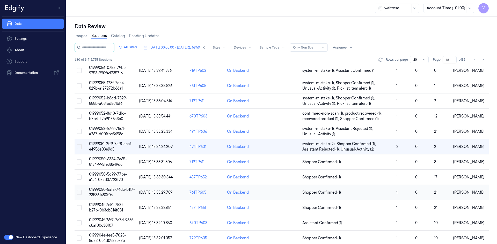
scroll to position [78, 0]
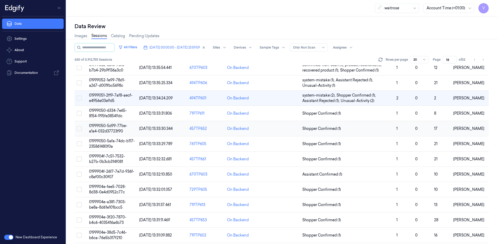
click at [105, 127] on span "01999050-5d99-77be-a1a4-032d37723f90" at bounding box center [108, 129] width 38 height 10
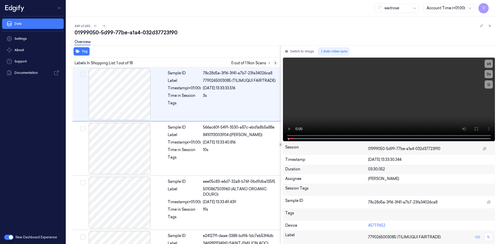
click at [276, 63] on icon at bounding box center [275, 63] width 4 height 4
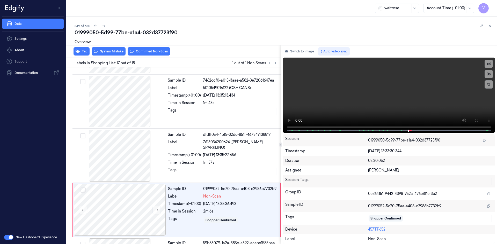
scroll to position [802, 0]
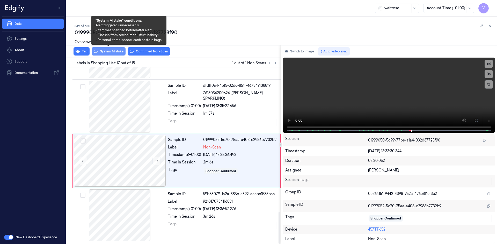
click at [118, 51] on button "System Mistake" at bounding box center [109, 51] width 34 height 8
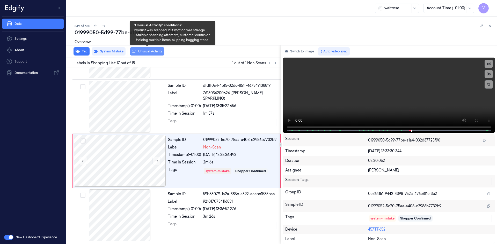
click at [143, 51] on button "Unusual Activity" at bounding box center [147, 51] width 34 height 8
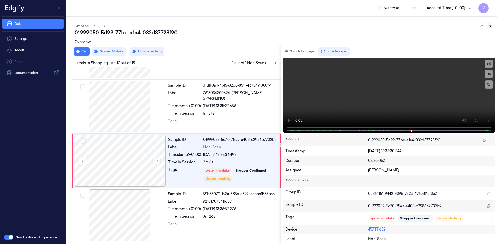
click at [490, 25] on icon at bounding box center [490, 26] width 4 height 4
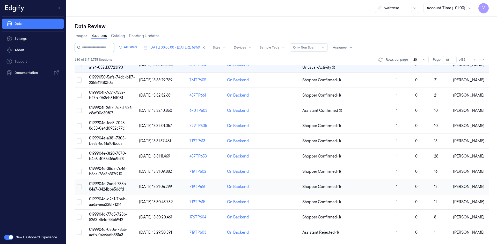
scroll to position [64, 0]
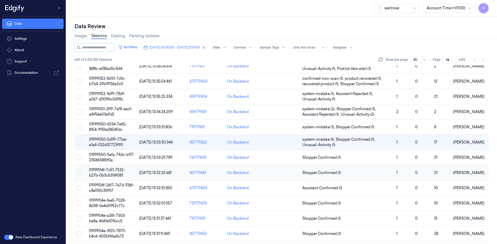
click at [110, 177] on span "0199904f-7c51-7532-b27b-0b3cb314f081" at bounding box center [107, 173] width 36 height 10
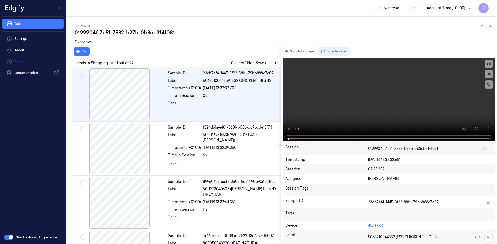
click at [275, 62] on icon at bounding box center [275, 63] width 4 height 4
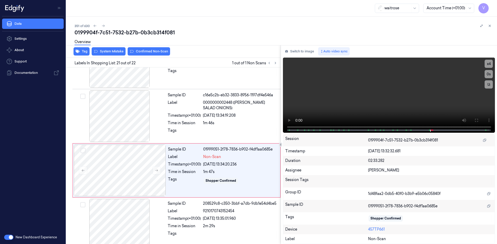
scroll to position [1020, 0]
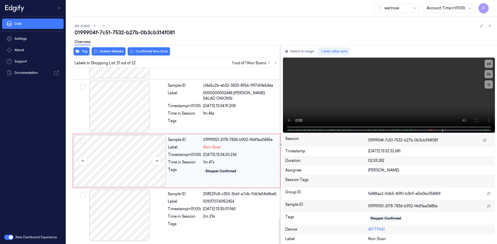
click at [132, 156] on div at bounding box center [120, 161] width 92 height 52
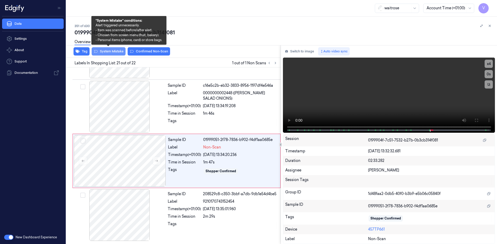
click at [104, 51] on button "System Mistake" at bounding box center [109, 51] width 34 height 8
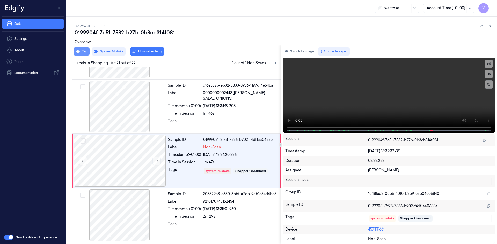
click at [80, 50] on button "Tag" at bounding box center [81, 51] width 16 height 8
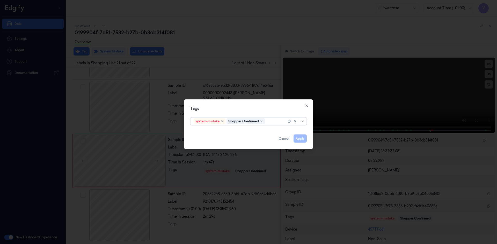
click at [276, 123] on div at bounding box center [276, 121] width 21 height 5
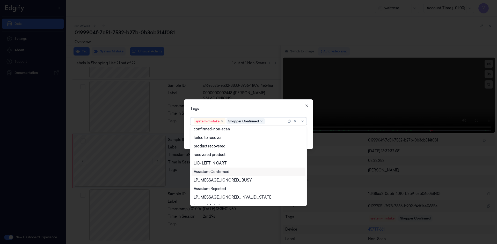
scroll to position [76, 0]
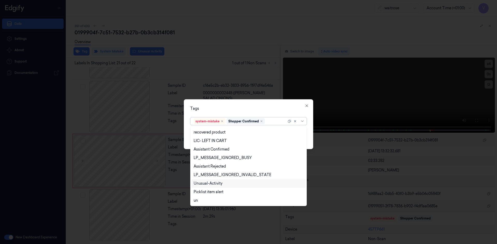
click at [204, 183] on div "Unusual-Activity" at bounding box center [207, 183] width 29 height 5
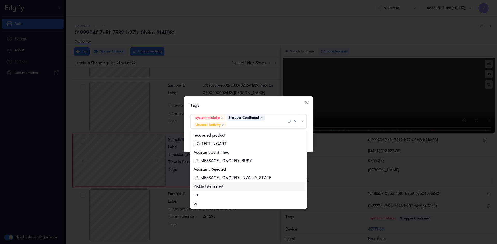
click at [206, 188] on div "Picklist item alert" at bounding box center [208, 186] width 30 height 5
click at [248, 107] on div "Tags" at bounding box center [248, 105] width 116 height 5
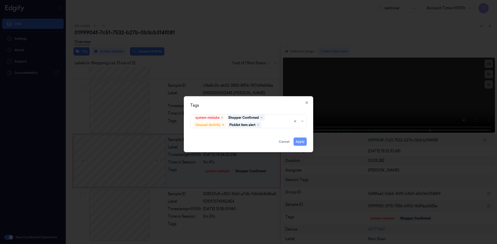
click at [300, 142] on button "Apply" at bounding box center [299, 142] width 13 height 8
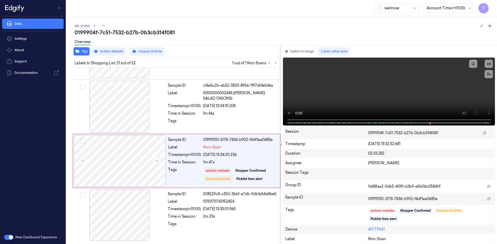
click at [489, 25] on icon at bounding box center [490, 26] width 4 height 4
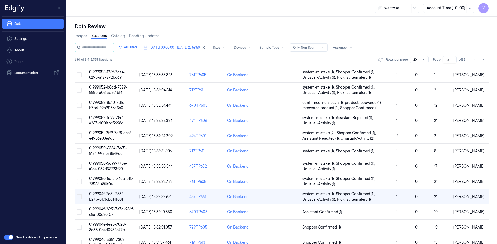
scroll to position [129, 0]
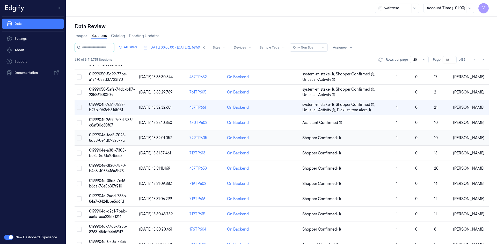
click at [108, 134] on span "0199904e-fee5-7028-8d38-0e4d0952c77c" at bounding box center [107, 138] width 37 height 10
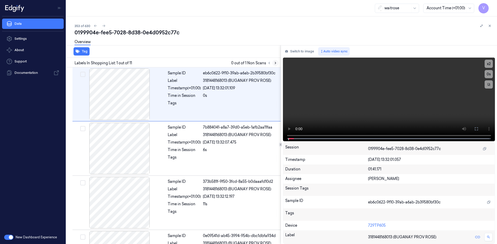
click at [276, 63] on icon at bounding box center [275, 63] width 4 height 4
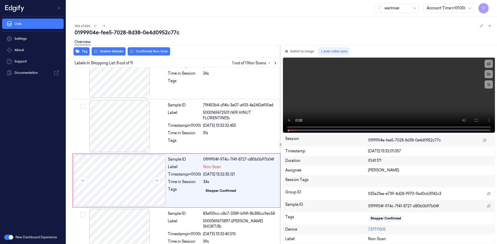
scroll to position [319, 0]
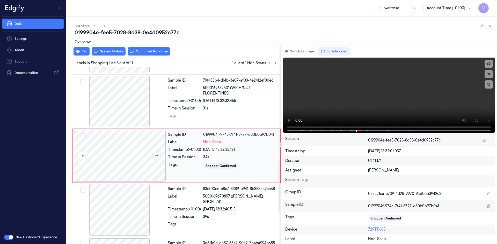
click at [157, 155] on icon at bounding box center [157, 156] width 4 height 4
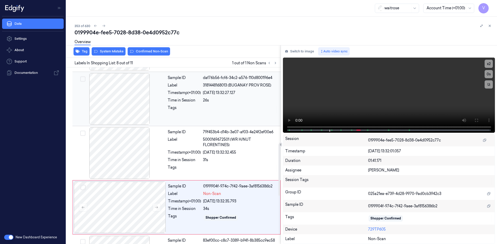
scroll to position [215, 0]
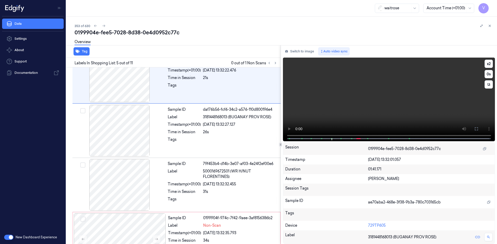
click at [289, 119] on video at bounding box center [389, 100] width 212 height 84
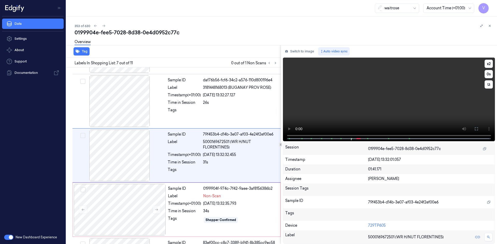
scroll to position [264, 0]
click at [291, 119] on video at bounding box center [389, 100] width 212 height 84
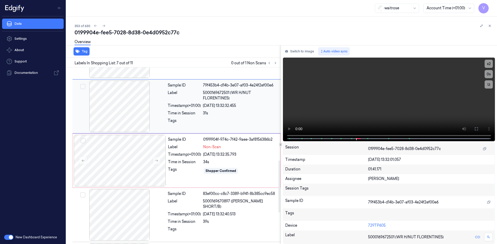
scroll to position [316, 0]
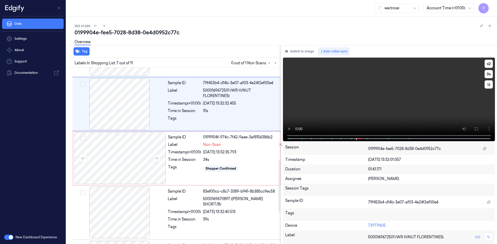
click at [308, 100] on video at bounding box center [389, 100] width 212 height 84
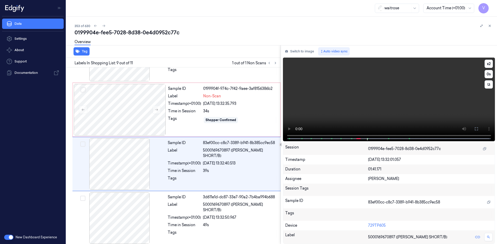
scroll to position [373, 0]
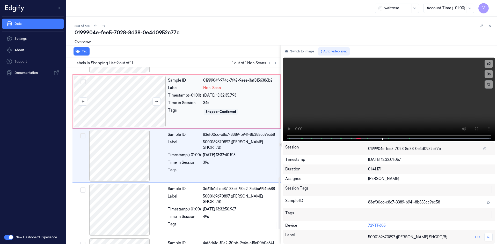
click at [120, 95] on div at bounding box center [120, 102] width 92 height 52
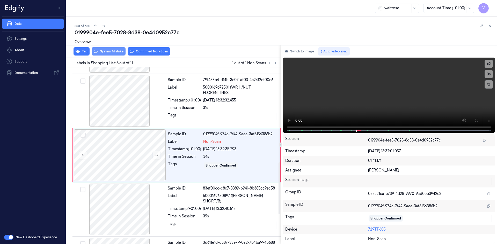
scroll to position [319, 0]
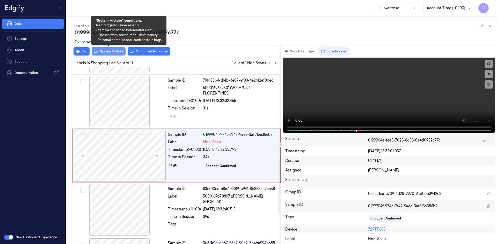
click at [116, 52] on button "System Mistake" at bounding box center [109, 51] width 34 height 8
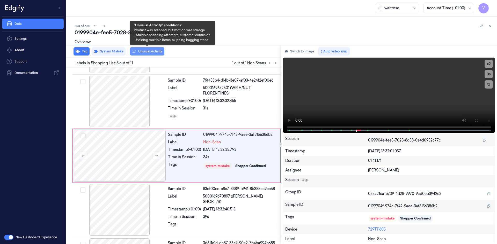
click at [148, 54] on button "Unusual Activity" at bounding box center [147, 51] width 34 height 8
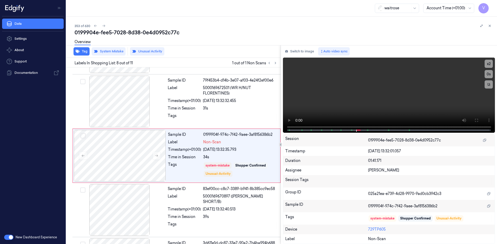
click at [490, 24] on button at bounding box center [489, 26] width 6 height 6
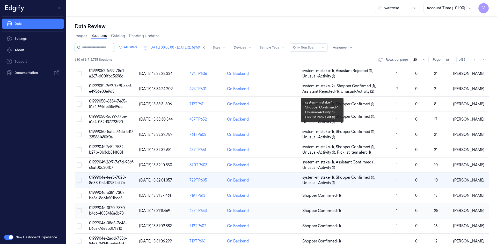
scroll to position [141, 0]
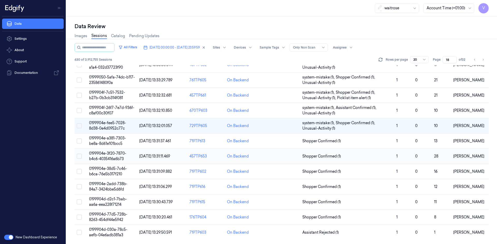
click at [114, 154] on span "0199904e-3f20-7870-b4c6-4035416a6b73" at bounding box center [107, 156] width 37 height 10
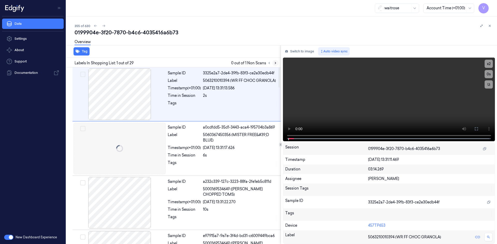
click at [275, 64] on icon at bounding box center [275, 63] width 4 height 4
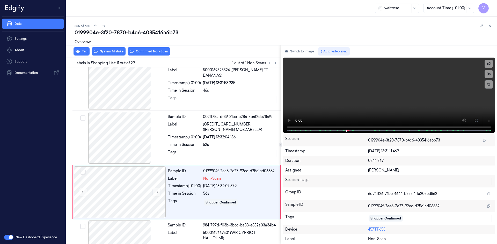
scroll to position [482, 0]
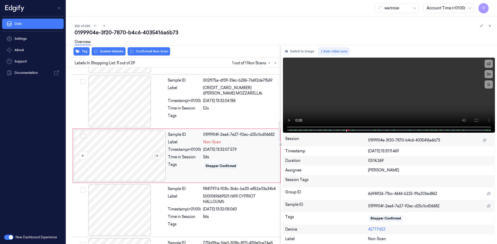
click at [155, 155] on icon at bounding box center [157, 156] width 4 height 4
click at [156, 156] on icon at bounding box center [157, 156] width 4 height 4
click at [157, 156] on icon at bounding box center [156, 156] width 3 height 2
click at [355, 83] on video at bounding box center [389, 95] width 212 height 75
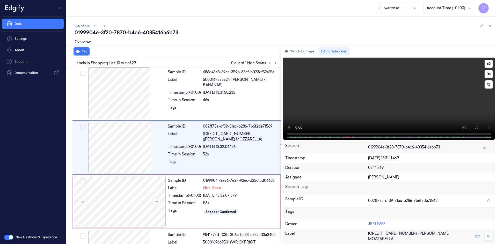
scroll to position [427, 0]
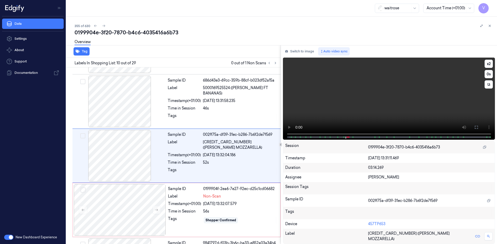
click at [357, 95] on video at bounding box center [389, 99] width 212 height 82
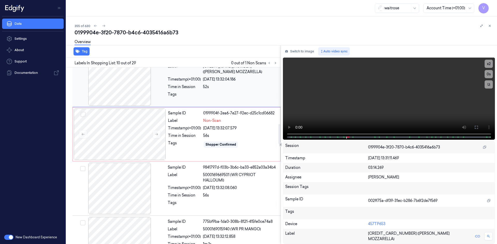
scroll to position [505, 0]
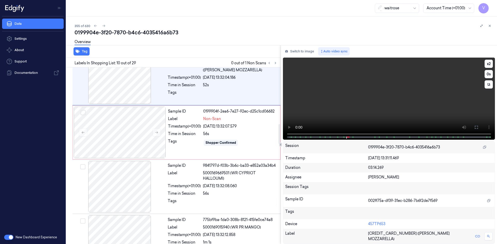
click at [373, 100] on video at bounding box center [389, 99] width 212 height 82
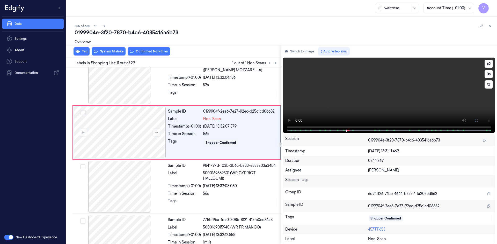
scroll to position [482, 0]
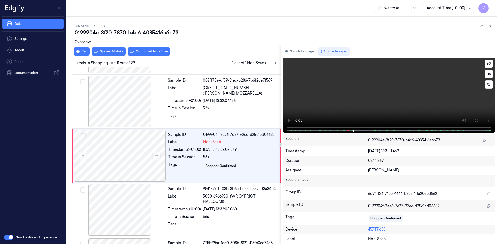
click at [349, 90] on video at bounding box center [389, 95] width 212 height 75
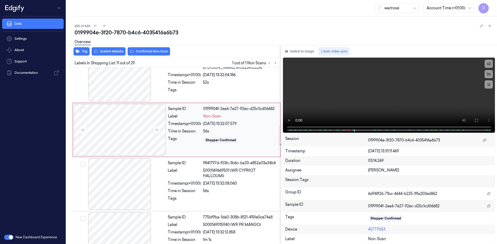
scroll to position [533, 0]
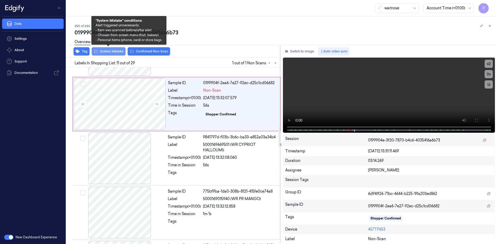
click at [117, 53] on button "System Mistake" at bounding box center [109, 51] width 34 height 8
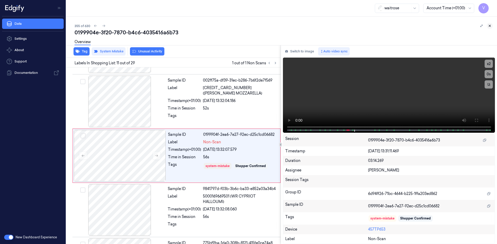
click at [489, 25] on icon at bounding box center [490, 26] width 4 height 4
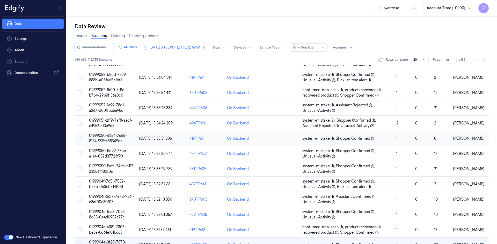
scroll to position [141, 0]
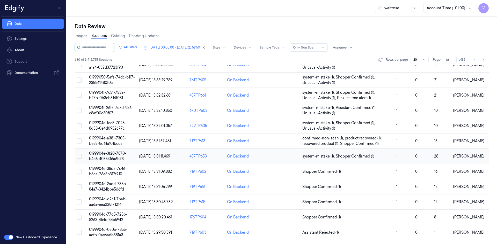
click at [113, 154] on span "0199904e-3f20-7870-b4c6-4035416a6b73" at bounding box center [107, 156] width 37 height 10
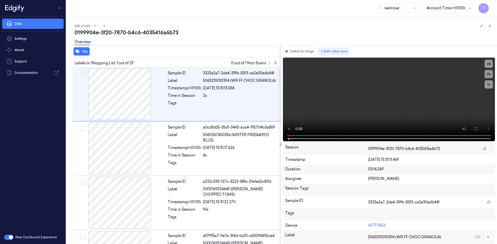
click at [275, 63] on icon at bounding box center [275, 63] width 4 height 4
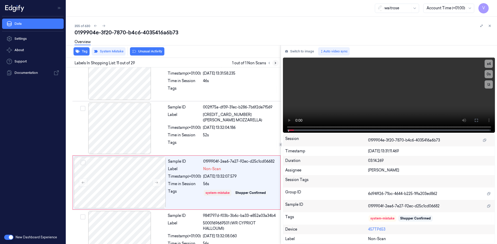
scroll to position [482, 0]
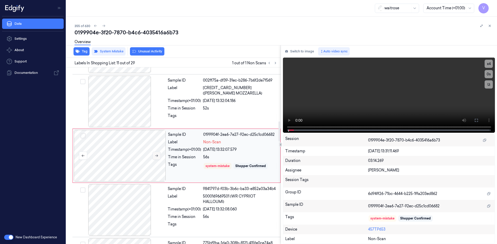
click at [157, 155] on icon at bounding box center [157, 156] width 4 height 4
click at [487, 26] on button at bounding box center [489, 26] width 6 height 6
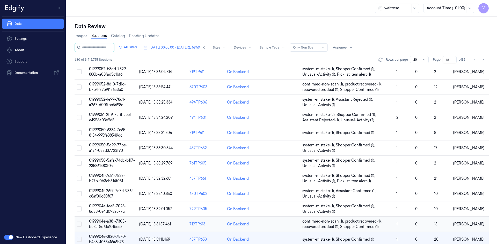
scroll to position [141, 0]
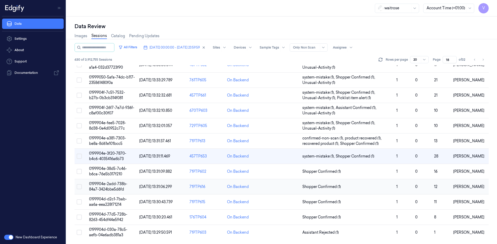
click at [110, 185] on span "0199904e-2add-738b-84a7-3424bbe5d6fd" at bounding box center [108, 187] width 38 height 10
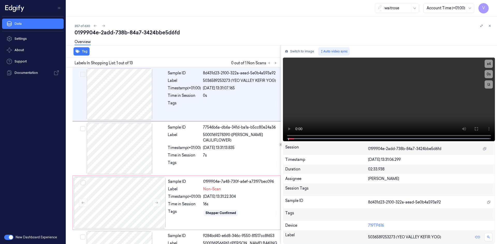
drag, startPoint x: 276, startPoint y: 62, endPoint x: 273, endPoint y: 58, distance: 5.5
click at [276, 62] on icon at bounding box center [275, 63] width 4 height 4
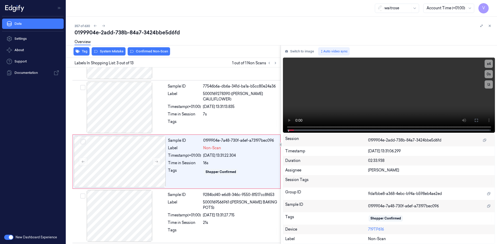
scroll to position [47, 0]
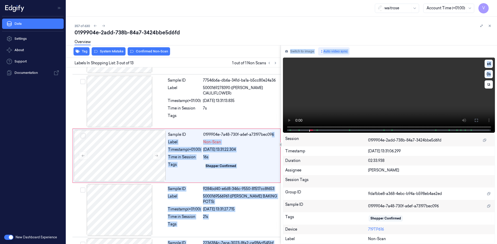
drag, startPoint x: 299, startPoint y: 129, endPoint x: 284, endPoint y: 128, distance: 14.5
click at [272, 132] on div "Tag System Mistake Confirmed Non-Scan Labels In Shopping List: 3 out of 13 1 ou…" at bounding box center [280, 144] width 432 height 199
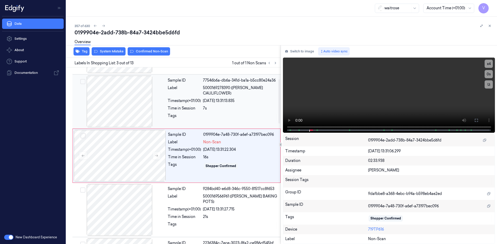
click at [271, 118] on div at bounding box center [240, 117] width 74 height 8
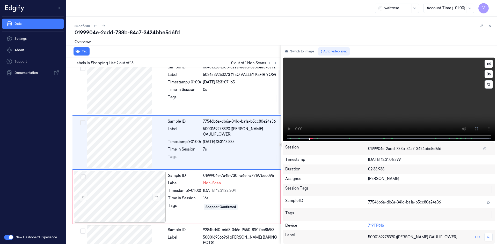
scroll to position [0, 0]
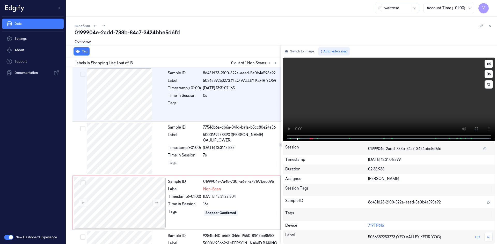
click at [347, 88] on video at bounding box center [389, 100] width 212 height 84
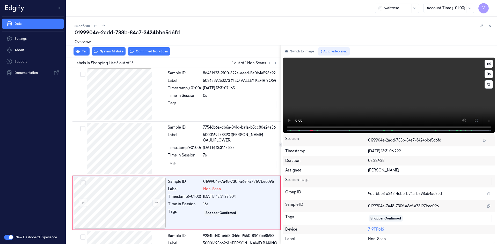
scroll to position [47, 0]
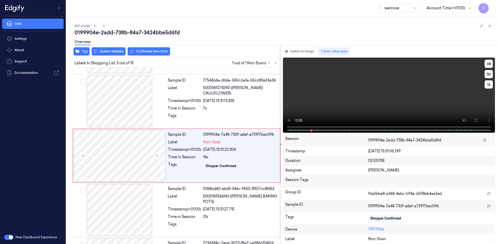
click at [324, 92] on video at bounding box center [389, 95] width 212 height 75
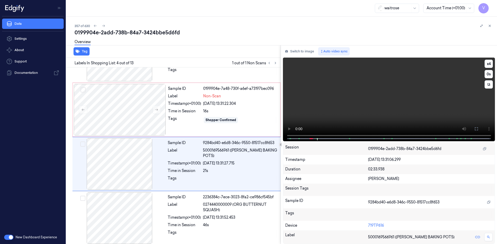
scroll to position [101, 0]
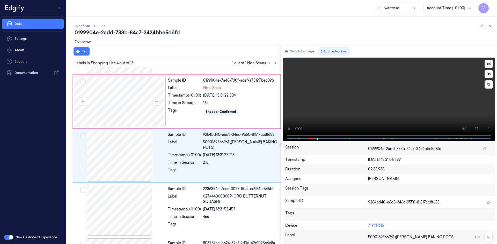
click at [324, 92] on video at bounding box center [389, 100] width 212 height 84
click at [319, 103] on video at bounding box center [389, 100] width 212 height 84
click at [134, 102] on div at bounding box center [120, 102] width 92 height 52
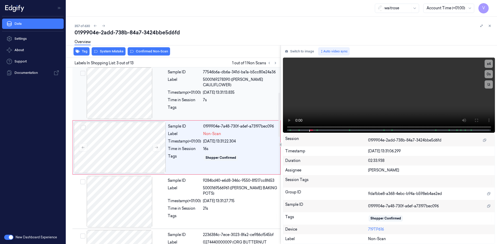
scroll to position [47, 0]
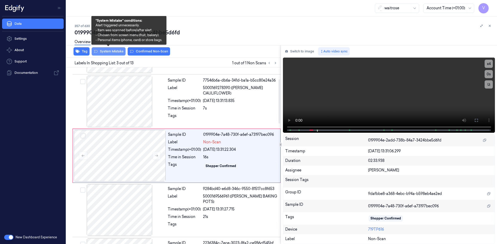
click at [115, 52] on button "System Mistake" at bounding box center [109, 51] width 34 height 8
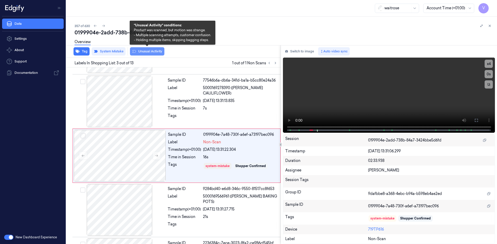
click at [142, 53] on button "Unusual Activity" at bounding box center [147, 51] width 34 height 8
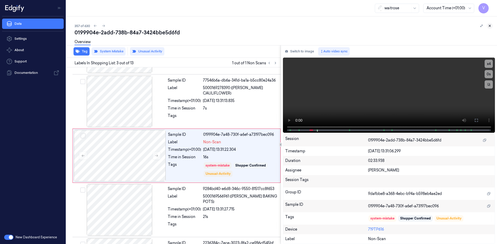
click at [488, 25] on icon at bounding box center [490, 26] width 4 height 4
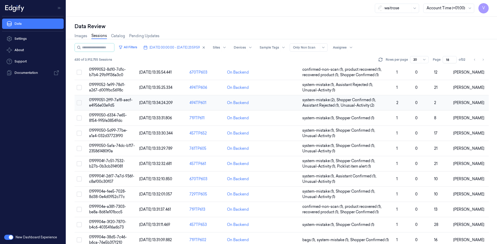
scroll to position [141, 0]
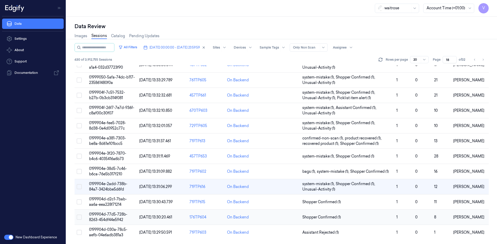
click at [114, 214] on span "0199904d-77d5-728b-8263-454df44e5942" at bounding box center [108, 217] width 38 height 10
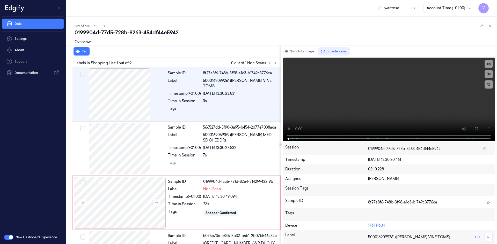
click at [210, 32] on div "0199904d-77d5-728b-8263-454df44e5942" at bounding box center [283, 32] width 418 height 7
click at [273, 62] on button at bounding box center [275, 63] width 6 height 6
click at [321, 99] on video at bounding box center [389, 100] width 212 height 84
click at [316, 96] on video at bounding box center [389, 100] width 212 height 84
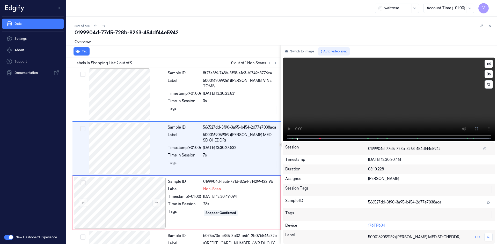
click at [316, 96] on video at bounding box center [389, 100] width 212 height 84
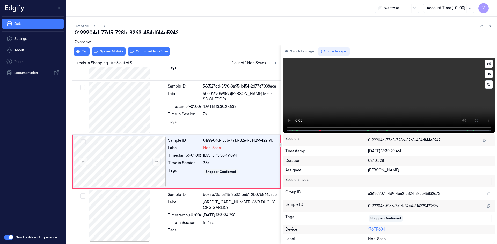
scroll to position [47, 0]
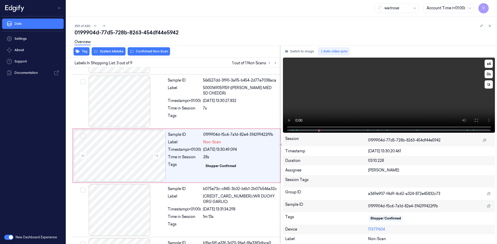
click at [316, 96] on video at bounding box center [389, 95] width 212 height 75
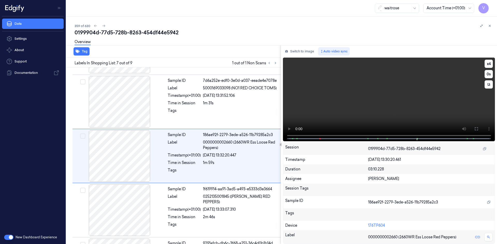
scroll to position [264, 0]
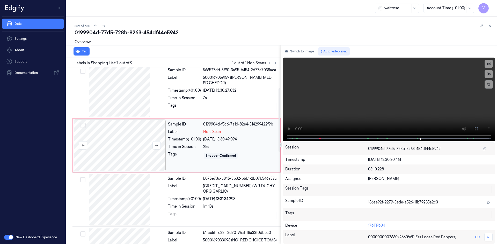
click at [120, 143] on div at bounding box center [120, 146] width 92 height 52
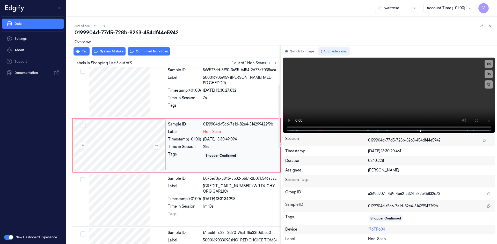
scroll to position [47, 0]
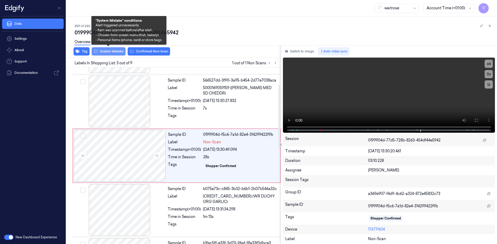
click at [113, 50] on button "System Mistake" at bounding box center [109, 51] width 34 height 8
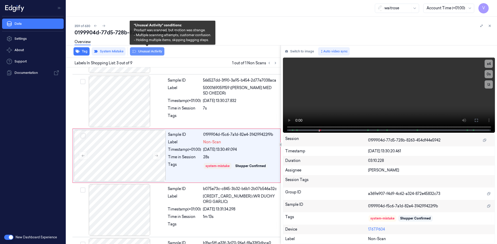
click at [149, 52] on button "Unusual Activity" at bounding box center [147, 51] width 34 height 8
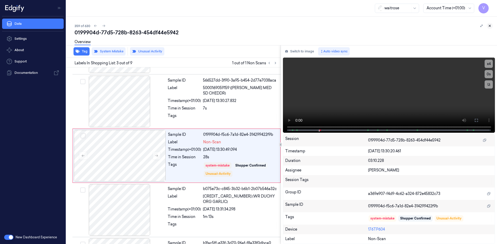
click at [489, 26] on icon at bounding box center [490, 26] width 2 height 2
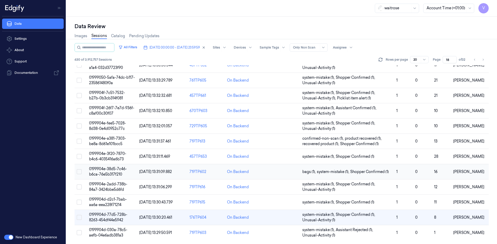
scroll to position [141, 0]
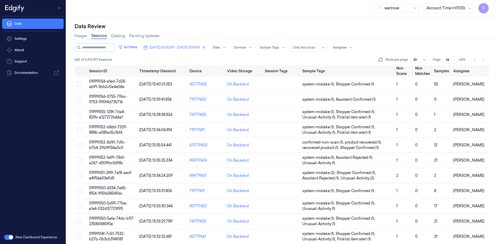
drag, startPoint x: 443, startPoint y: 63, endPoint x: 440, endPoint y: 65, distance: 3.5
click at [440, 65] on div "All Filters [DATE] 00:00:00 - [DATE] 23:59:59 Sites Devices Sample Tags Alert T…" at bounding box center [281, 54] width 414 height 22
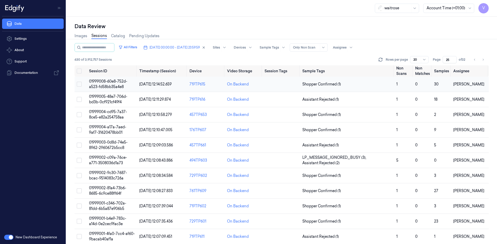
type input "25"
click at [115, 83] on span "01999008-60e8-752d-a523-fd58bb35a4e8" at bounding box center [108, 84] width 38 height 10
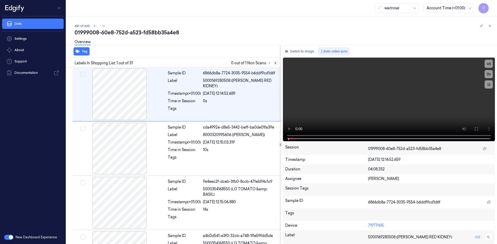
click at [276, 64] on icon at bounding box center [275, 63] width 4 height 4
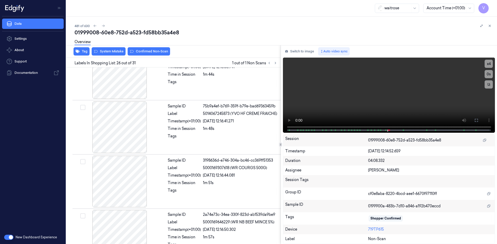
scroll to position [1296, 0]
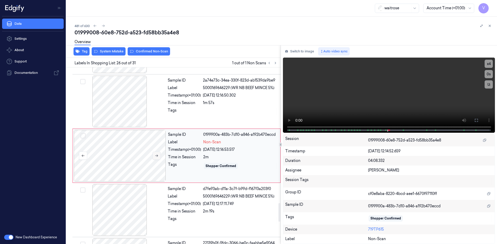
click at [158, 156] on icon at bounding box center [156, 156] width 3 height 2
click at [158, 156] on icon at bounding box center [157, 156] width 4 height 4
click at [489, 64] on button "x 4" at bounding box center [488, 64] width 8 height 8
click at [490, 63] on button "x 1" at bounding box center [488, 64] width 8 height 8
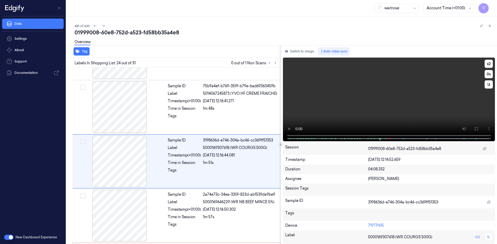
scroll to position [1188, 0]
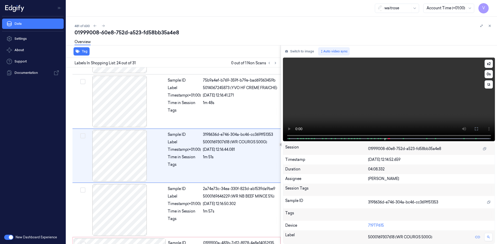
click at [289, 120] on video at bounding box center [389, 100] width 212 height 84
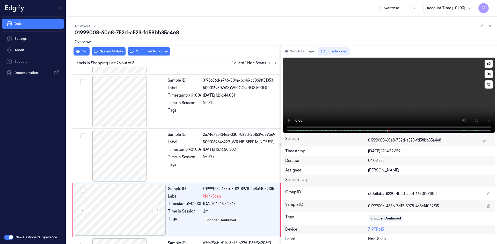
scroll to position [1296, 0]
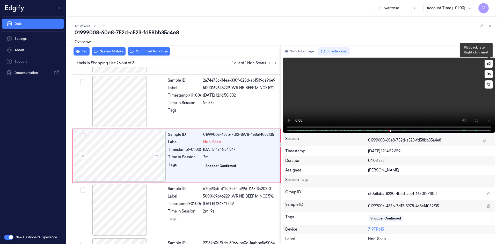
click at [490, 63] on button "x 2" at bounding box center [488, 64] width 8 height 8
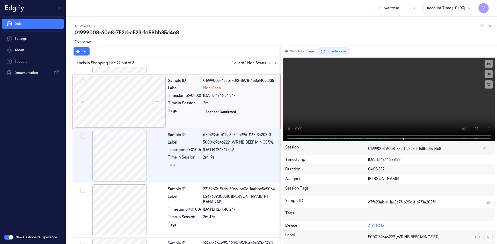
scroll to position [1351, 0]
click at [192, 143] on div "Label" at bounding box center [184, 142] width 33 height 5
click at [145, 103] on div at bounding box center [120, 102] width 92 height 52
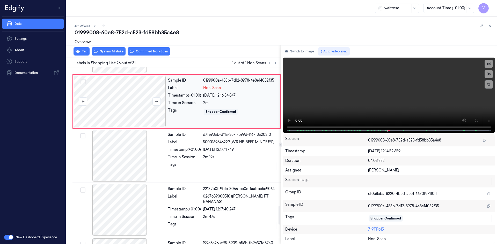
scroll to position [1296, 0]
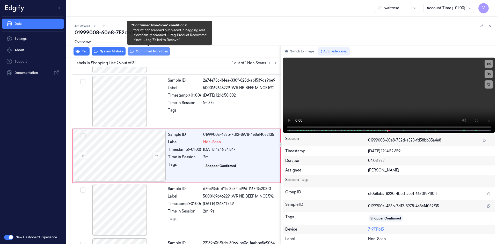
click at [153, 51] on button "Confirmed Non-Scan" at bounding box center [149, 51] width 42 height 8
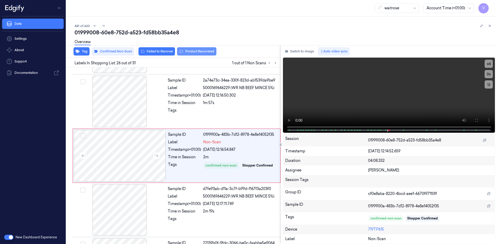
click at [194, 51] on button "Product Recovered" at bounding box center [196, 51] width 39 height 8
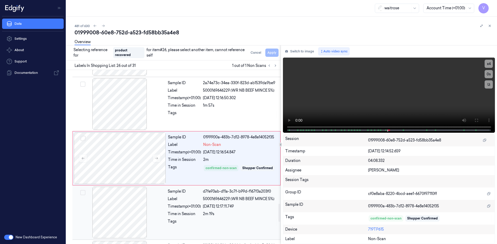
click at [137, 196] on div at bounding box center [119, 213] width 92 height 52
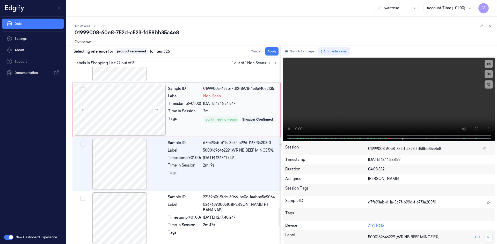
scroll to position [1351, 0]
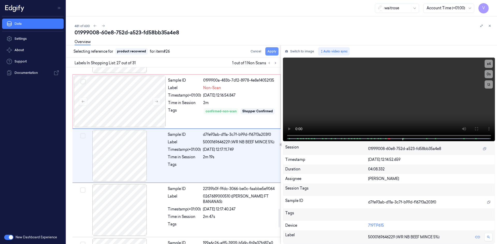
click at [272, 51] on button "Apply" at bounding box center [271, 51] width 13 height 8
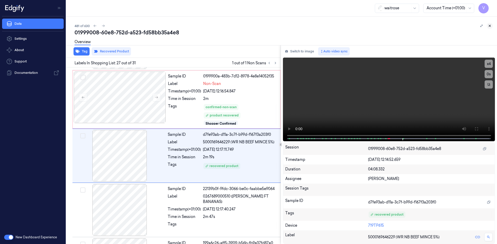
click at [488, 25] on icon at bounding box center [490, 26] width 4 height 4
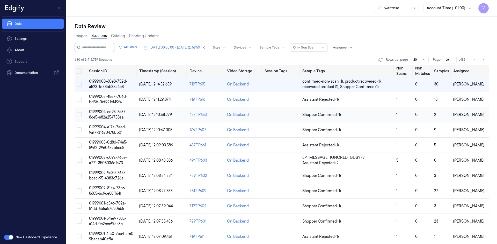
click at [108, 113] on span "01999004-cd95-7a37-8ce5-e82a254758aa" at bounding box center [108, 115] width 38 height 10
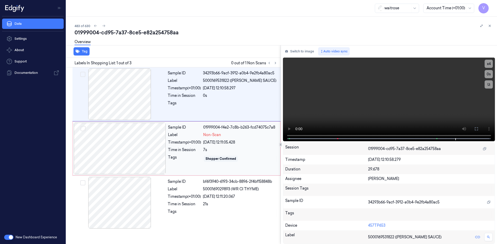
click at [160, 145] on div at bounding box center [120, 149] width 92 height 52
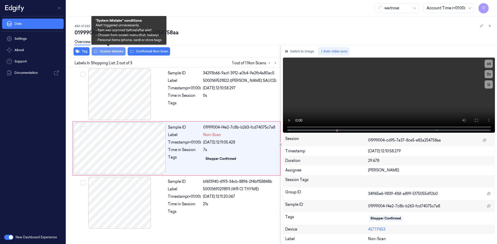
click at [115, 53] on button "System Mistake" at bounding box center [109, 51] width 34 height 8
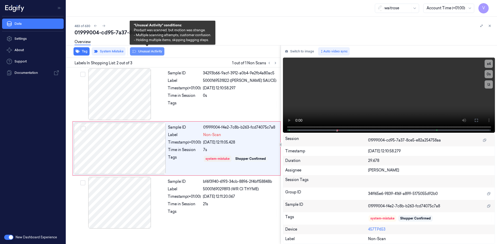
click at [143, 52] on button "Unusual Activity" at bounding box center [147, 51] width 34 height 8
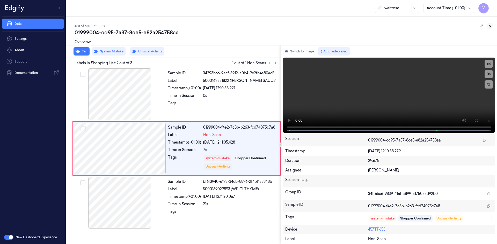
click at [490, 26] on icon at bounding box center [490, 26] width 4 height 4
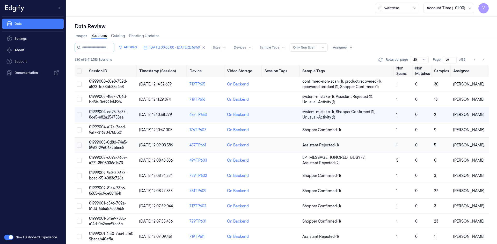
click at [104, 141] on span "01999003-0d8d-74e5-8962-2960672b5cc8" at bounding box center [108, 145] width 39 height 10
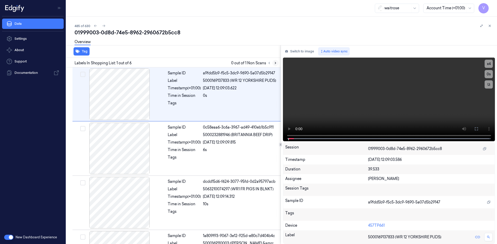
click at [276, 63] on icon at bounding box center [275, 63] width 4 height 4
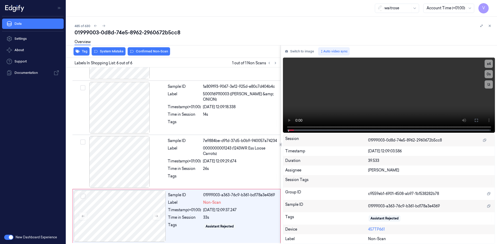
scroll to position [151, 0]
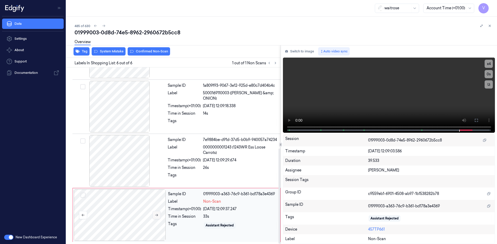
click at [155, 214] on icon at bounding box center [157, 216] width 4 height 4
click at [364, 130] on span at bounding box center [364, 130] width 1 height 3
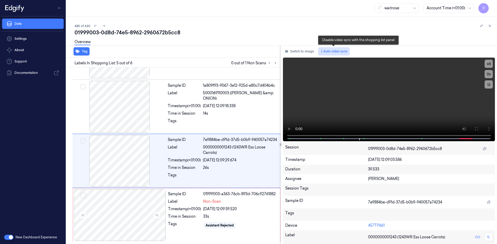
click at [338, 51] on button "Auto video sync" at bounding box center [334, 51] width 32 height 8
click at [336, 50] on button "Auto video sync" at bounding box center [334, 51] width 32 height 8
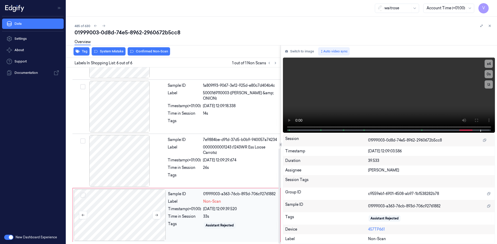
click at [114, 203] on div at bounding box center [120, 216] width 92 height 52
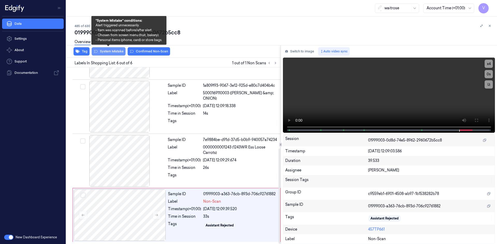
click at [118, 51] on button "System Mistake" at bounding box center [109, 51] width 34 height 8
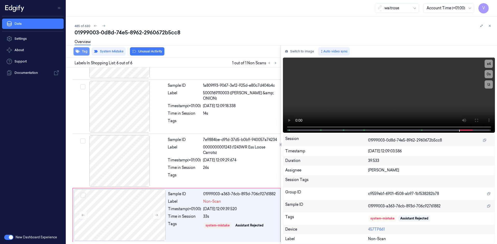
click at [85, 52] on button "Tag" at bounding box center [81, 51] width 16 height 8
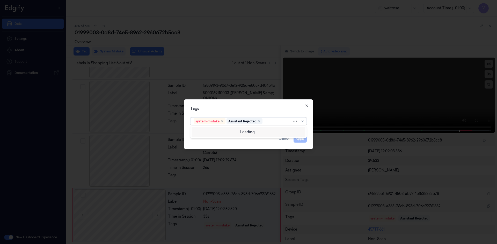
click at [269, 121] on div at bounding box center [277, 121] width 28 height 5
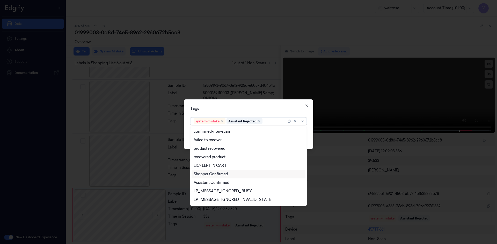
scroll to position [76, 0]
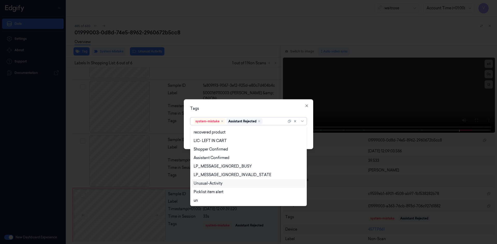
click at [212, 183] on div "Unusual-Activity" at bounding box center [207, 183] width 29 height 5
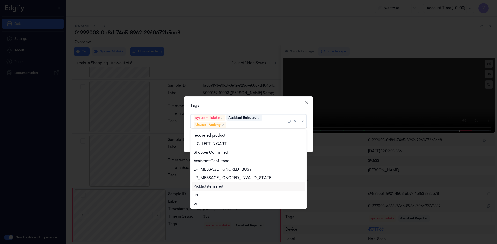
click at [212, 188] on div "Picklist item alert" at bounding box center [208, 186] width 30 height 5
click at [240, 112] on div "Tags option Picklist item alert, selected. 20 results available. Use Up and Dow…" at bounding box center [248, 124] width 129 height 56
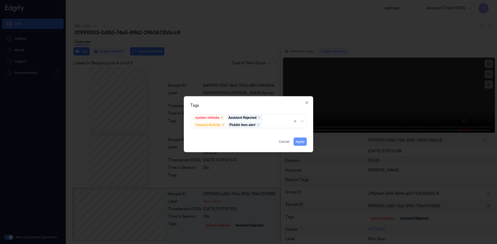
click at [300, 143] on button "Apply" at bounding box center [299, 142] width 13 height 8
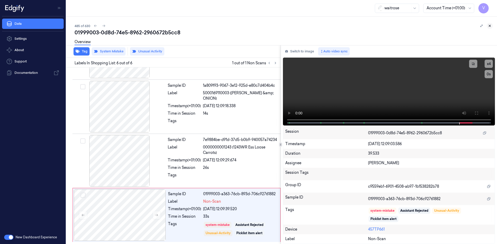
click at [488, 24] on icon at bounding box center [490, 26] width 4 height 4
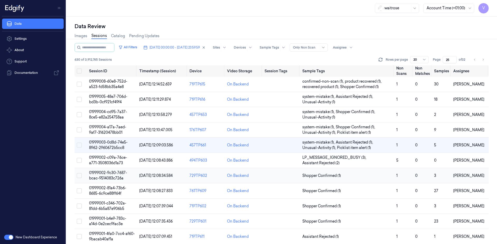
click at [109, 173] on span "01999002-9c30-7687-bcac-9514083c726a" at bounding box center [108, 176] width 38 height 10
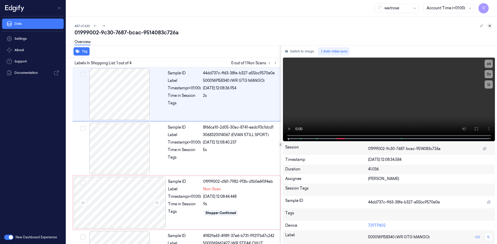
click at [491, 26] on icon at bounding box center [490, 26] width 4 height 4
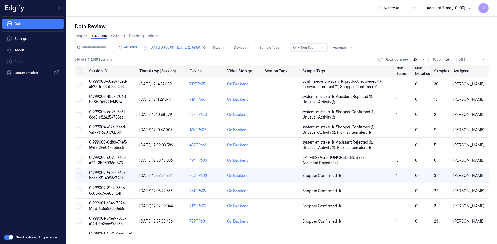
scroll to position [26, 0]
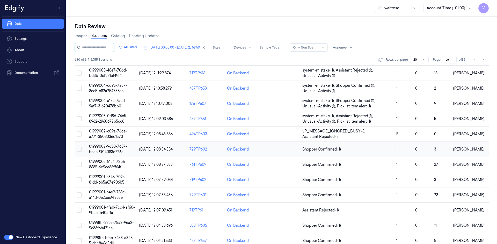
click at [115, 147] on span "01999002-9c30-7687-bcac-9514083c726a" at bounding box center [108, 149] width 38 height 10
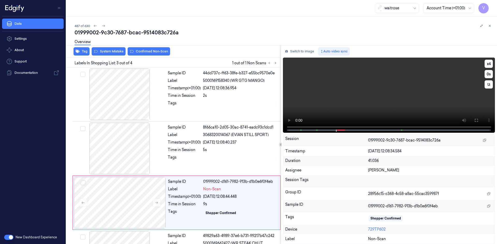
scroll to position [42, 0]
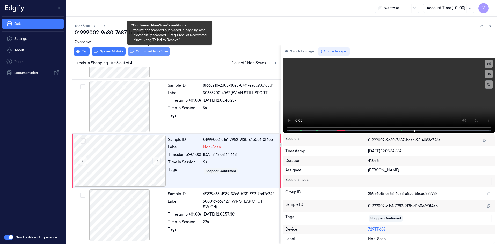
click at [158, 52] on button "Confirmed Non-Scan" at bounding box center [149, 51] width 42 height 8
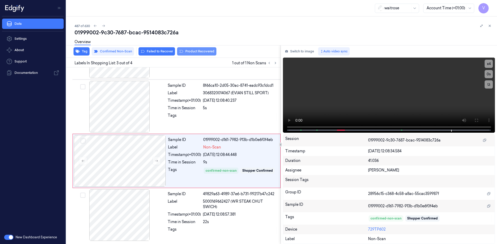
click at [197, 53] on button "Product Recovered" at bounding box center [196, 51] width 39 height 8
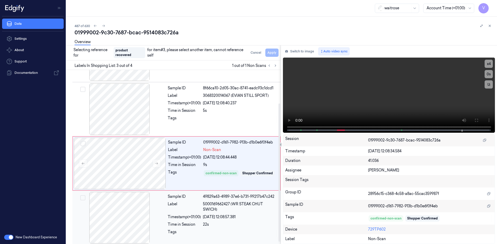
click at [160, 212] on div at bounding box center [119, 218] width 92 height 52
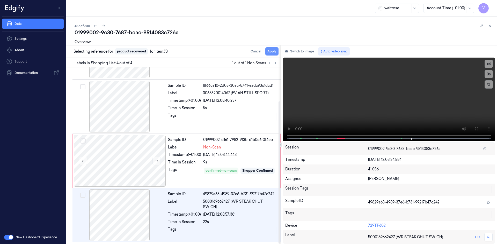
click at [270, 51] on button "Apply" at bounding box center [271, 51] width 13 height 8
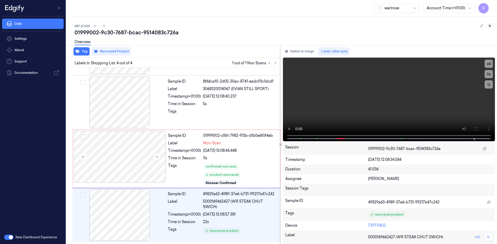
click at [490, 25] on icon at bounding box center [490, 26] width 4 height 4
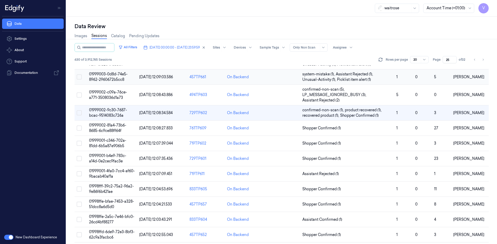
scroll to position [29, 0]
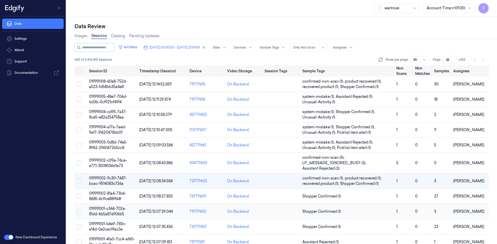
click at [110, 212] on td "01999001-c346-702a-81dd-6b5a87e906b5" at bounding box center [112, 211] width 50 height 15
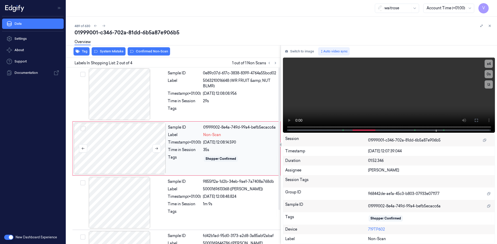
click at [136, 131] on div at bounding box center [120, 149] width 92 height 52
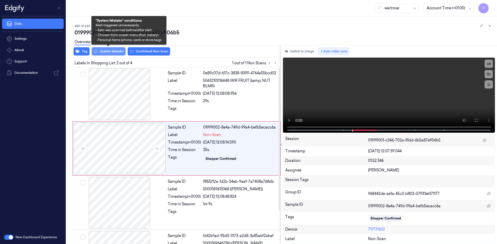
click at [118, 50] on button "System Mistake" at bounding box center [109, 51] width 34 height 8
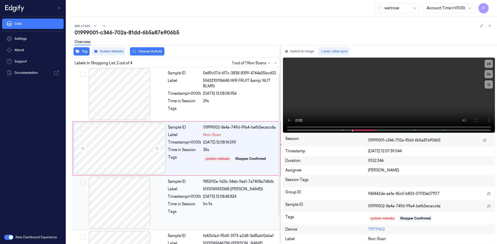
scroll to position [42, 0]
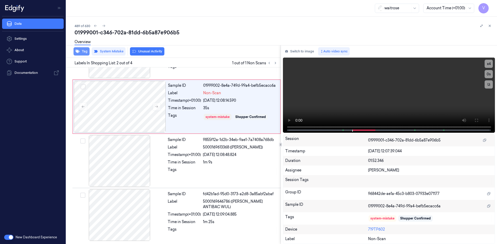
click at [84, 53] on button "Tag" at bounding box center [81, 51] width 16 height 8
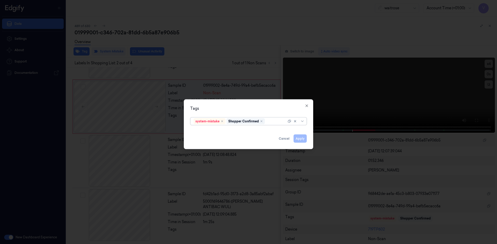
click at [276, 121] on div at bounding box center [276, 121] width 21 height 5
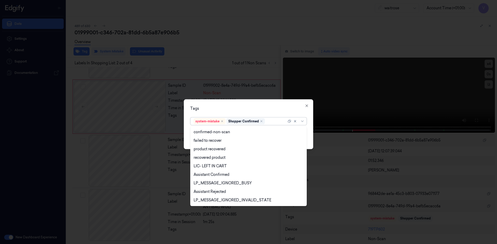
scroll to position [76, 0]
click at [217, 183] on div "Unusual-Activity" at bounding box center [207, 183] width 29 height 5
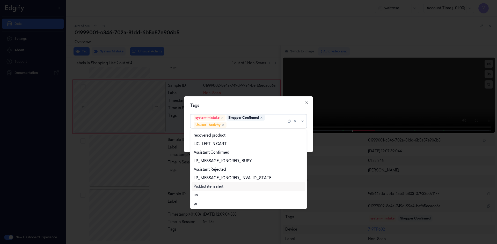
click at [216, 186] on div "Picklist item alert" at bounding box center [208, 186] width 30 height 5
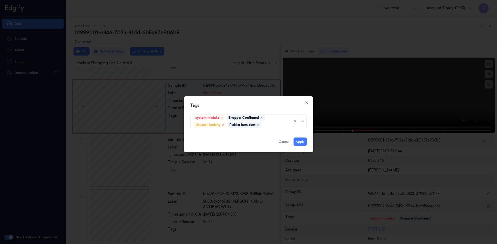
click at [259, 104] on div "Tags" at bounding box center [248, 105] width 116 height 5
click at [297, 141] on button "Apply" at bounding box center [299, 142] width 13 height 8
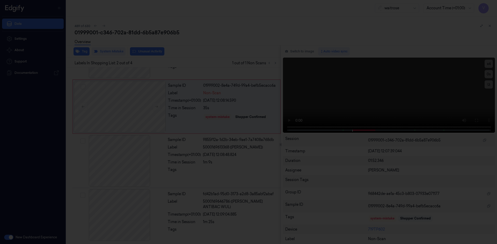
scroll to position [0, 0]
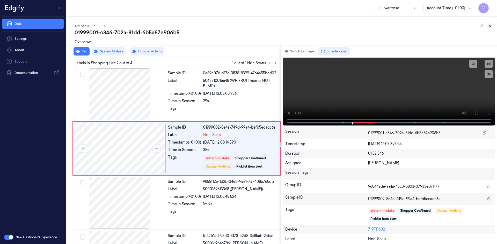
click at [492, 26] on button at bounding box center [489, 26] width 6 height 6
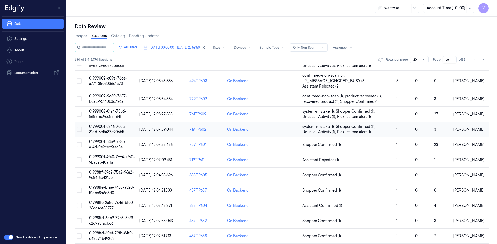
scroll to position [62, 0]
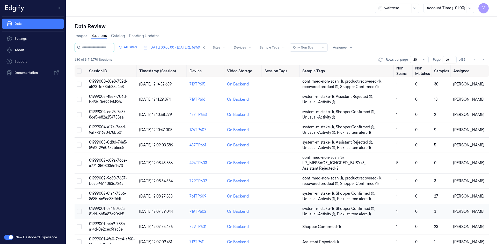
click at [111, 209] on span "01999001-c346-702a-81dd-6b5a87e906b5" at bounding box center [107, 212] width 37 height 10
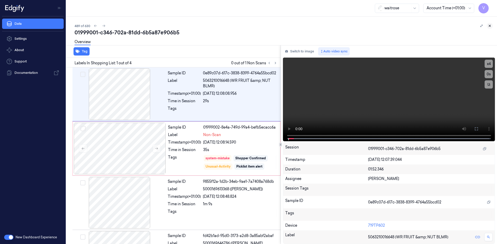
click at [490, 23] on button at bounding box center [489, 26] width 6 height 6
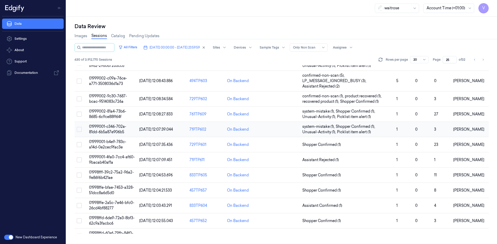
scroll to position [62, 0]
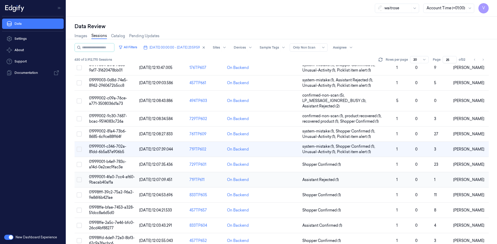
click at [107, 174] on td "01999001-4fa0-7cc4-af60-9bacab40af1a" at bounding box center [112, 180] width 50 height 15
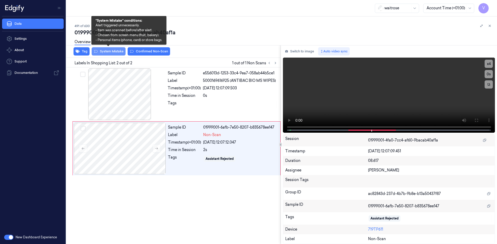
click at [116, 51] on button "System Mistake" at bounding box center [109, 51] width 34 height 8
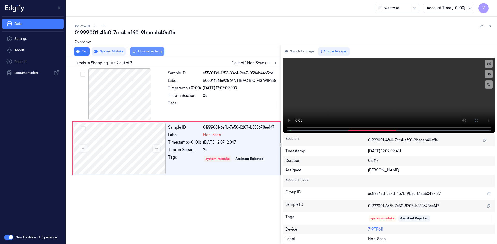
click at [144, 51] on button "Unusual Activity" at bounding box center [147, 51] width 34 height 8
click at [488, 25] on icon at bounding box center [490, 26] width 4 height 4
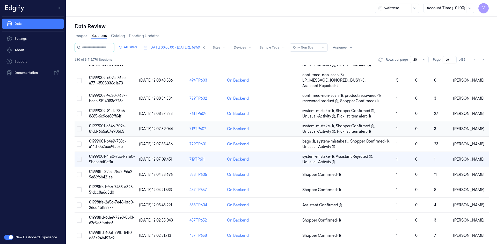
scroll to position [93, 0]
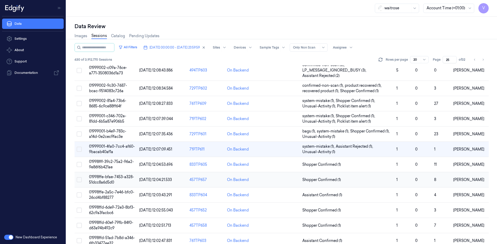
click at [105, 174] on td "01998ffe-bfae-7453-a328-51dcc8a6d5d0" at bounding box center [112, 180] width 50 height 15
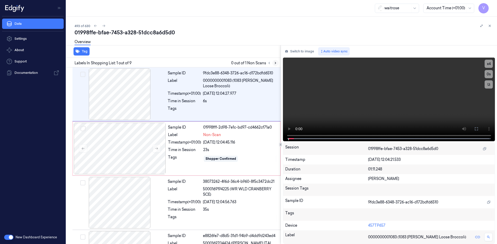
click at [276, 62] on icon at bounding box center [275, 63] width 4 height 4
click at [258, 139] on div "Tag Labels In Shopping List: 1 out of 9 0 out of 1 Non Scans Sample ID 9fdc3e88…" at bounding box center [280, 144] width 432 height 199
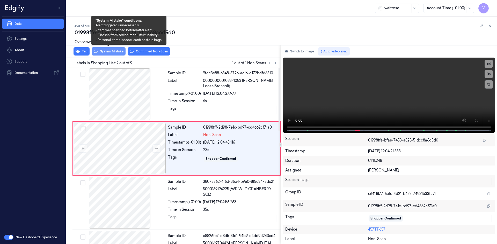
click at [112, 51] on button "System Mistake" at bounding box center [109, 51] width 34 height 8
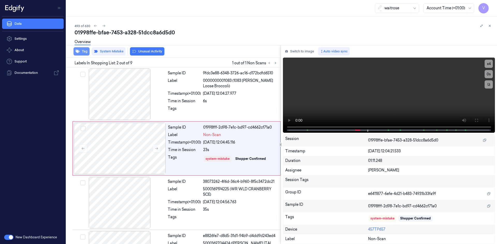
click at [82, 53] on button "Tag" at bounding box center [81, 51] width 16 height 8
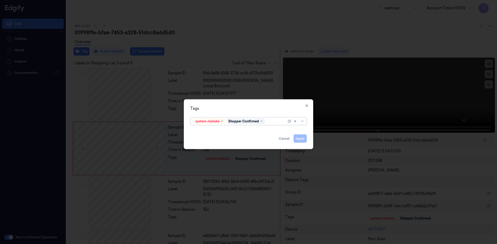
click at [272, 122] on div at bounding box center [276, 121] width 21 height 5
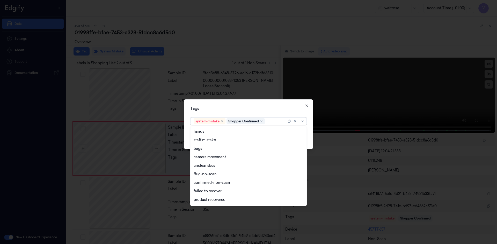
scroll to position [76, 0]
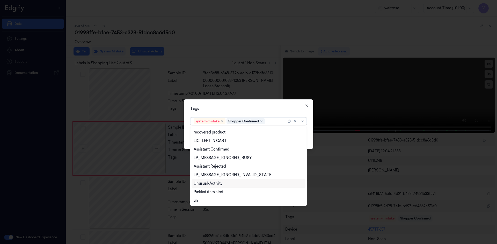
click at [213, 183] on div "Unusual-Activity" at bounding box center [207, 183] width 29 height 5
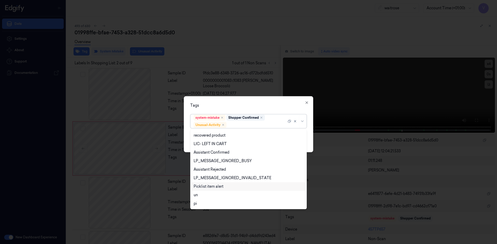
click at [210, 189] on div "Picklist item alert" at bounding box center [208, 186] width 30 height 5
drag, startPoint x: 252, startPoint y: 105, endPoint x: 278, endPoint y: 124, distance: 32.4
click at [256, 111] on div "Tags option Picklist item alert, selected. 20 results available. Use Up and Dow…" at bounding box center [248, 124] width 129 height 56
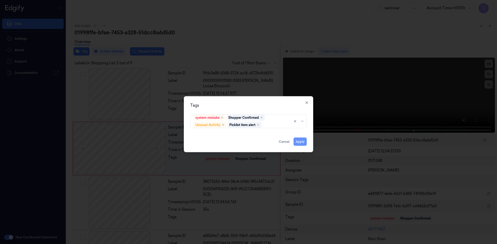
click at [298, 141] on button "Apply" at bounding box center [299, 142] width 13 height 8
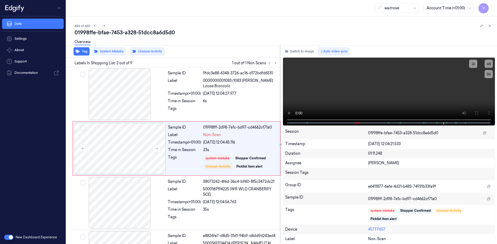
click at [491, 26] on icon at bounding box center [490, 26] width 4 height 4
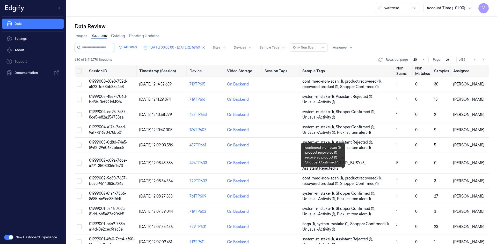
scroll to position [147, 0]
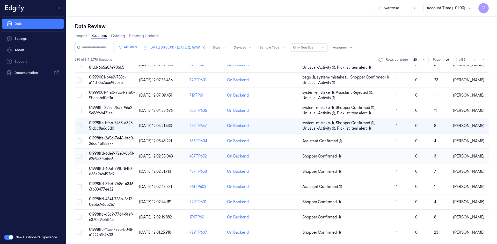
click at [101, 154] on span "01998ffd-6de9-72e3-8bf3-62c9a3facbc6" at bounding box center [112, 156] width 46 height 10
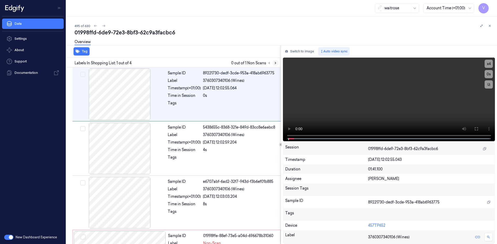
click at [274, 63] on icon at bounding box center [275, 63] width 4 height 4
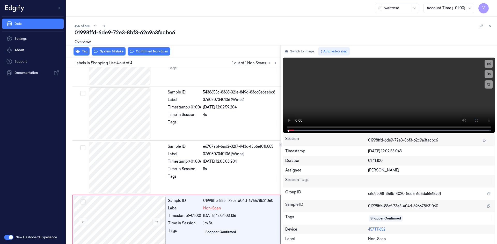
scroll to position [42, 0]
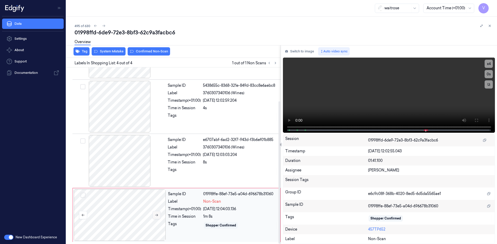
click at [156, 217] on icon at bounding box center [157, 216] width 4 height 4
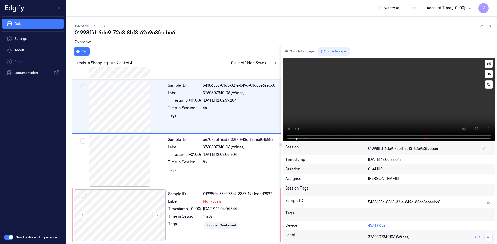
scroll to position [0, 0]
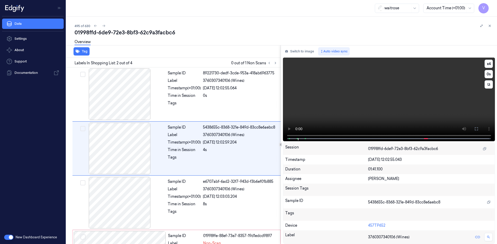
click at [288, 121] on video at bounding box center [389, 100] width 212 height 84
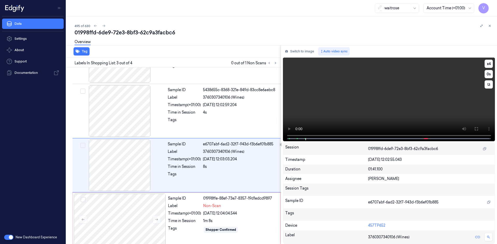
scroll to position [42, 0]
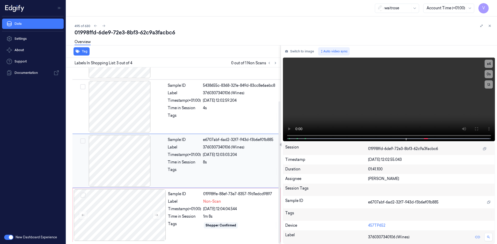
drag, startPoint x: 137, startPoint y: 201, endPoint x: 142, endPoint y: 172, distance: 29.4
click at [138, 201] on div at bounding box center [120, 216] width 92 height 52
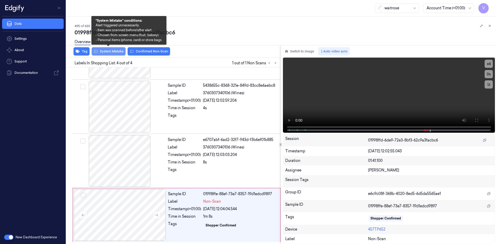
click at [113, 53] on button "System Mistake" at bounding box center [109, 51] width 34 height 8
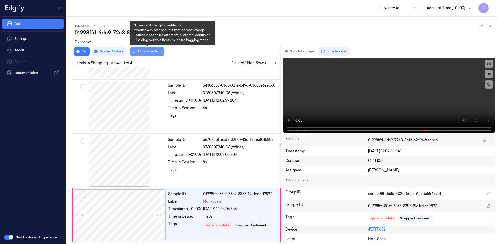
click at [152, 53] on button "Unusual Activity" at bounding box center [147, 51] width 34 height 8
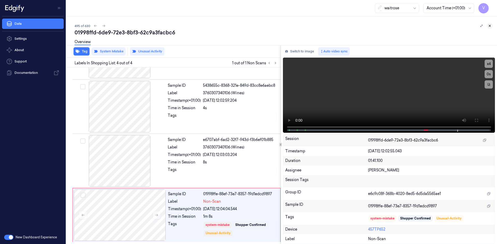
click at [489, 25] on icon at bounding box center [490, 26] width 4 height 4
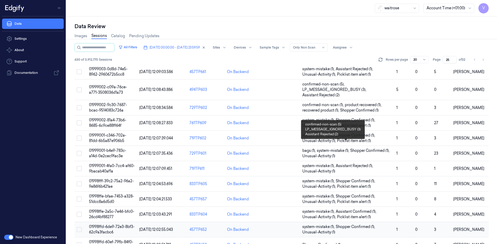
scroll to position [147, 0]
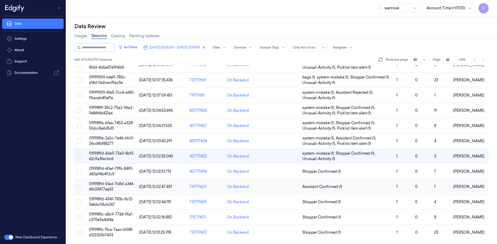
click at [110, 184] on span "01998ffd-51ad-7b8d-a346-6fb33477ee32" at bounding box center [112, 187] width 46 height 10
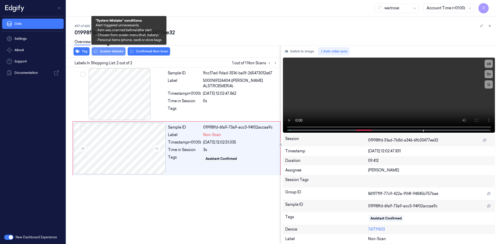
click at [116, 53] on button "System Mistake" at bounding box center [109, 51] width 34 height 8
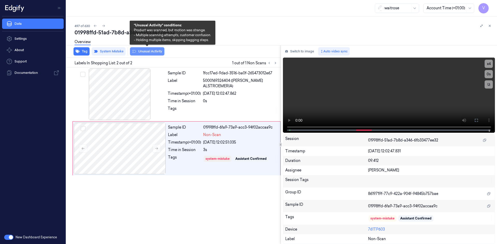
click at [147, 51] on button "Unusual Activity" at bounding box center [147, 51] width 34 height 8
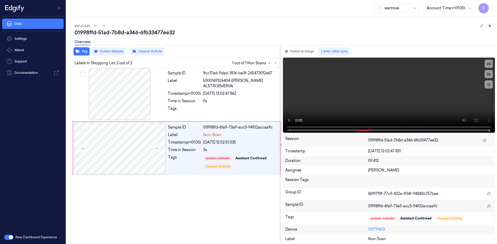
click at [490, 25] on icon at bounding box center [490, 26] width 4 height 4
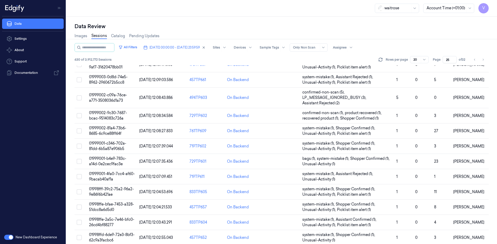
scroll to position [147, 0]
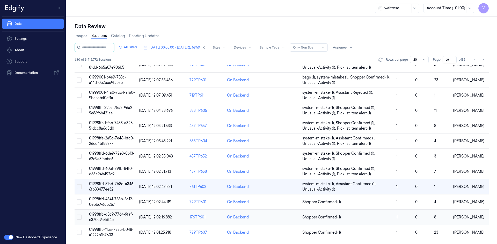
click at [103, 215] on span "01998ffc-d8c9-7764-9faf-c370a9a4df4e" at bounding box center [111, 217] width 44 height 10
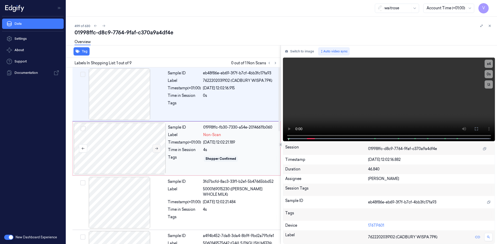
click at [157, 148] on icon at bounding box center [156, 149] width 3 height 2
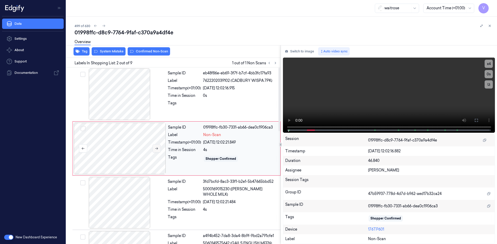
click at [157, 148] on icon at bounding box center [156, 149] width 3 height 2
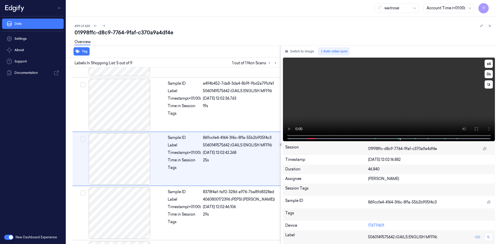
scroll to position [156, 0]
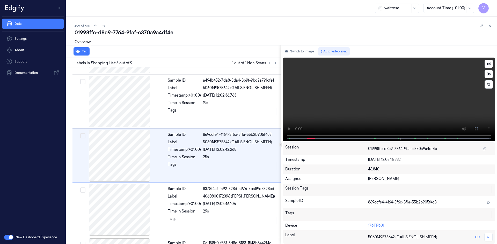
click at [288, 120] on video at bounding box center [389, 100] width 212 height 84
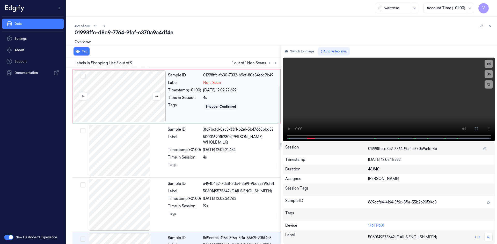
click at [132, 86] on div at bounding box center [120, 97] width 92 height 52
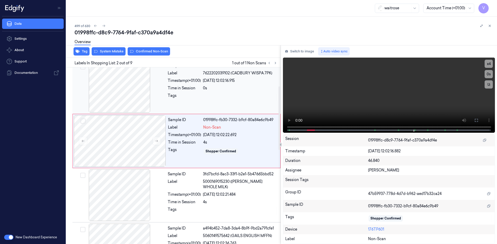
scroll to position [0, 0]
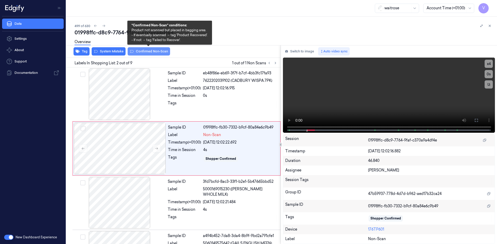
click at [140, 51] on button "Confirmed Non-Scan" at bounding box center [149, 51] width 42 height 8
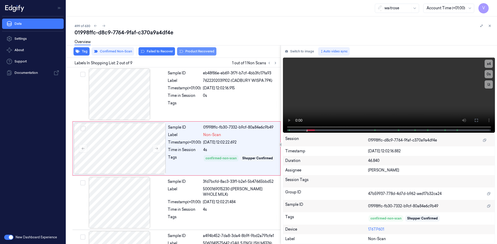
click at [204, 51] on button "Product Recovered" at bounding box center [196, 51] width 39 height 8
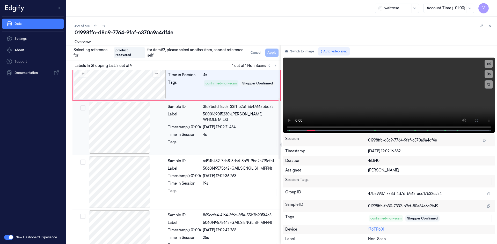
click at [155, 127] on div at bounding box center [119, 128] width 92 height 52
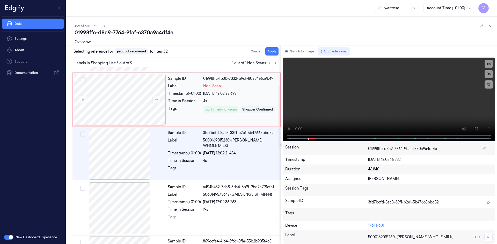
scroll to position [47, 0]
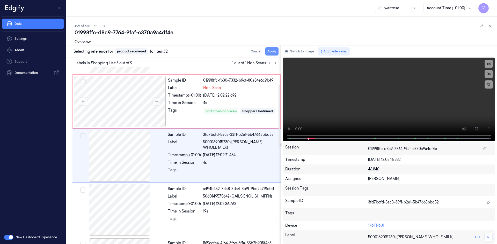
click at [276, 49] on button "Apply" at bounding box center [271, 51] width 13 height 8
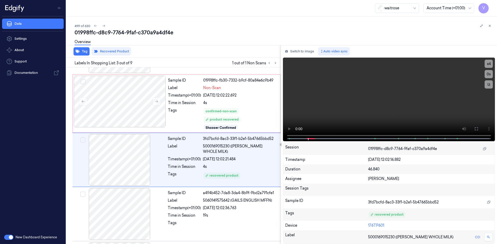
scroll to position [51, 0]
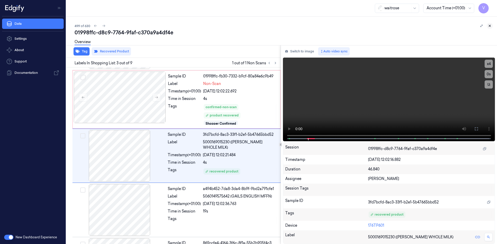
click at [490, 26] on icon at bounding box center [490, 26] width 4 height 4
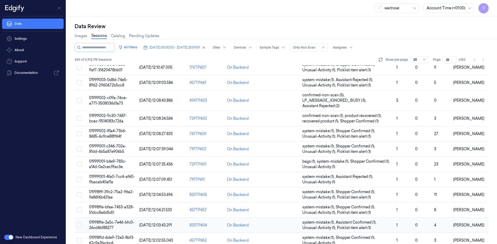
scroll to position [147, 0]
